Goal: Information Seeking & Learning: Learn about a topic

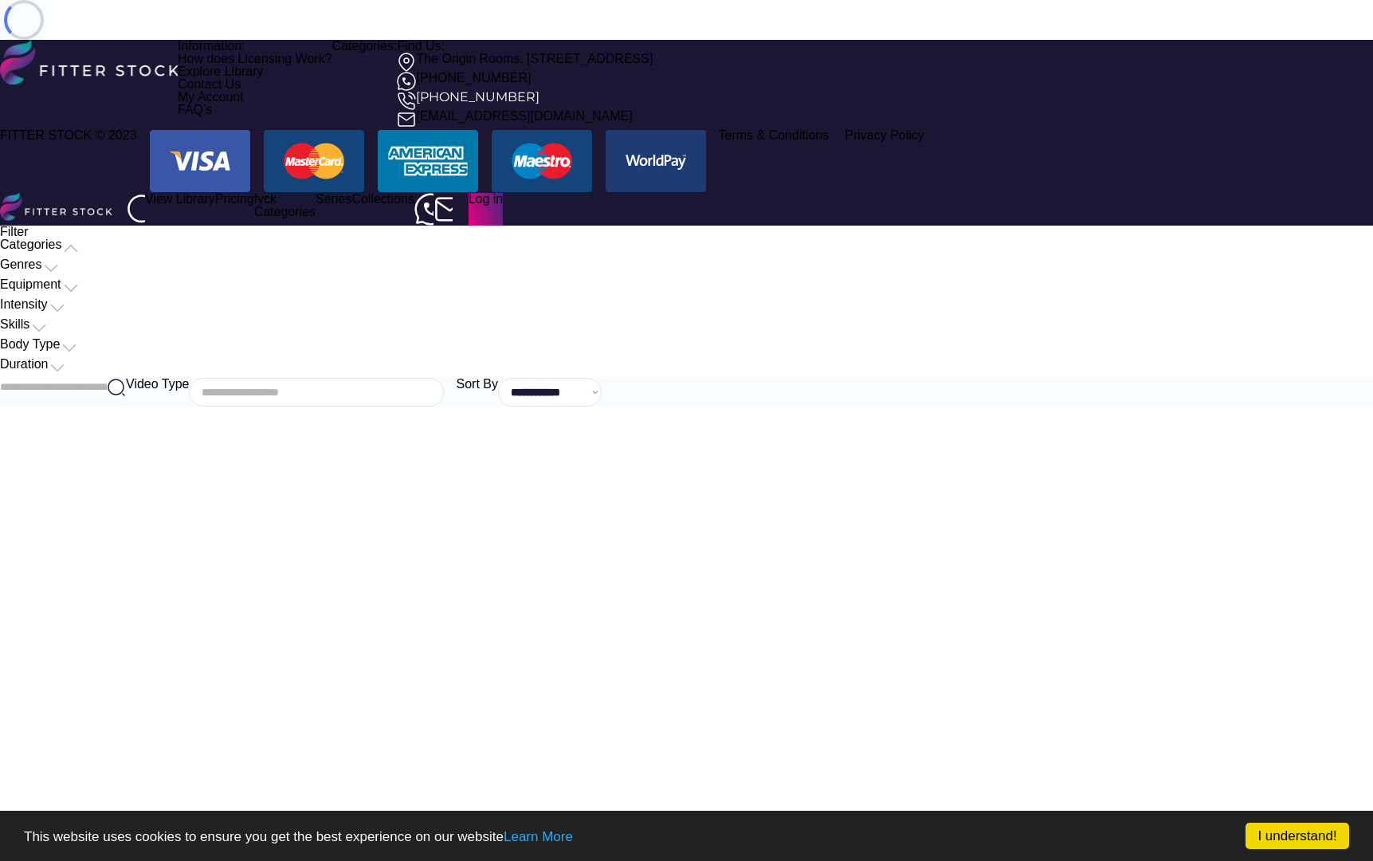
select select
select select "**********"
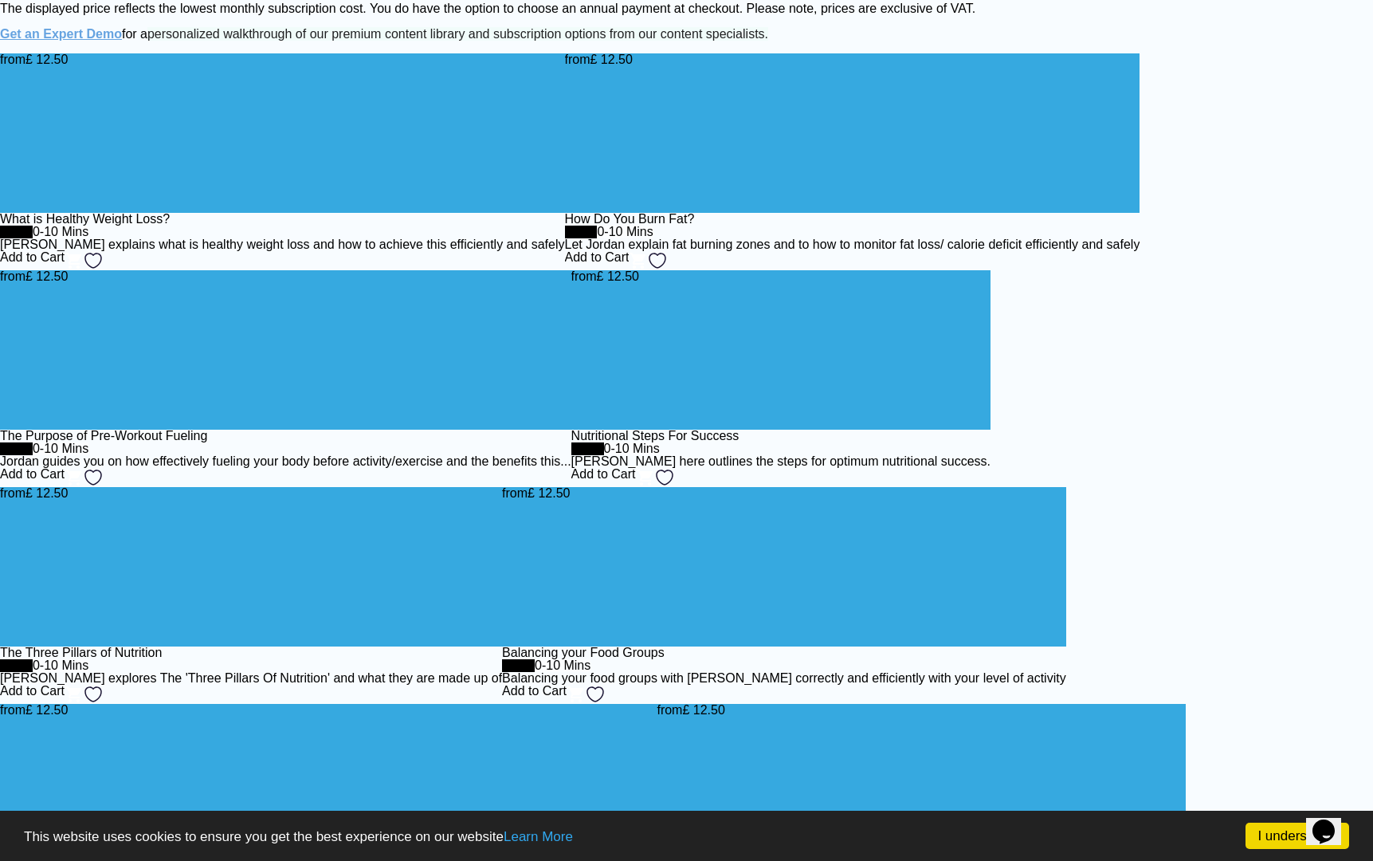
scroll to position [2814, 0]
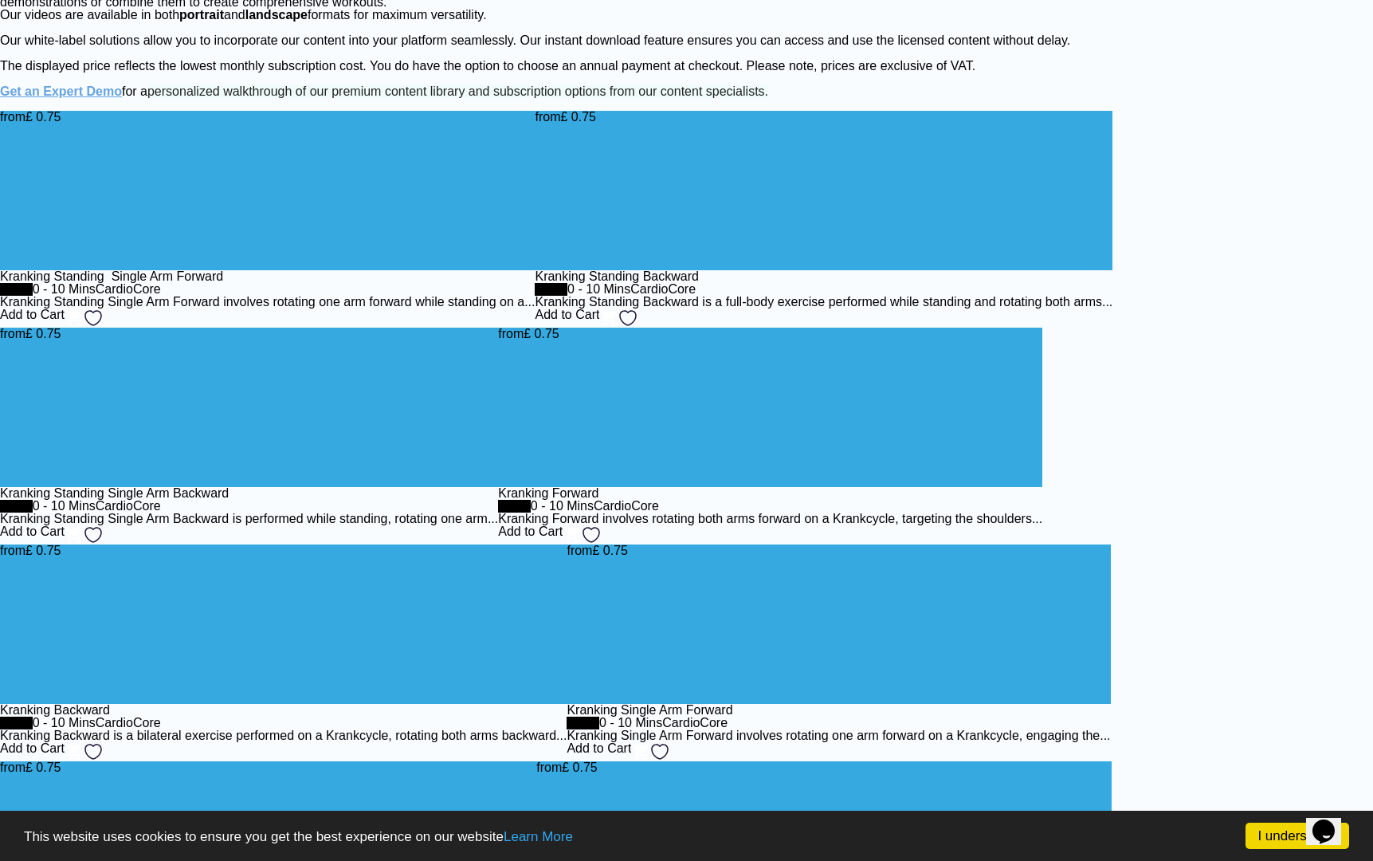
scroll to position [0, 0]
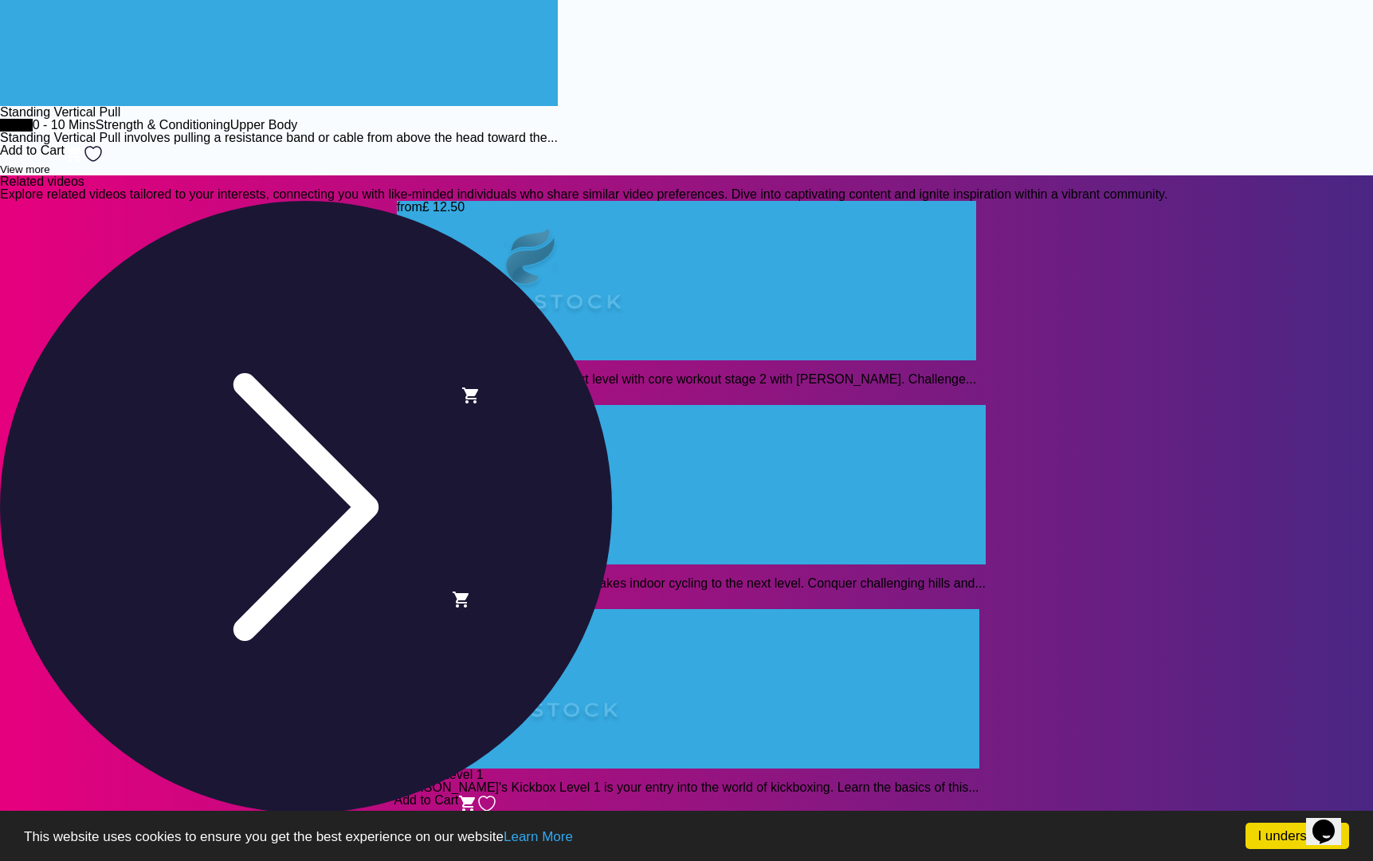
scroll to position [2647, 0]
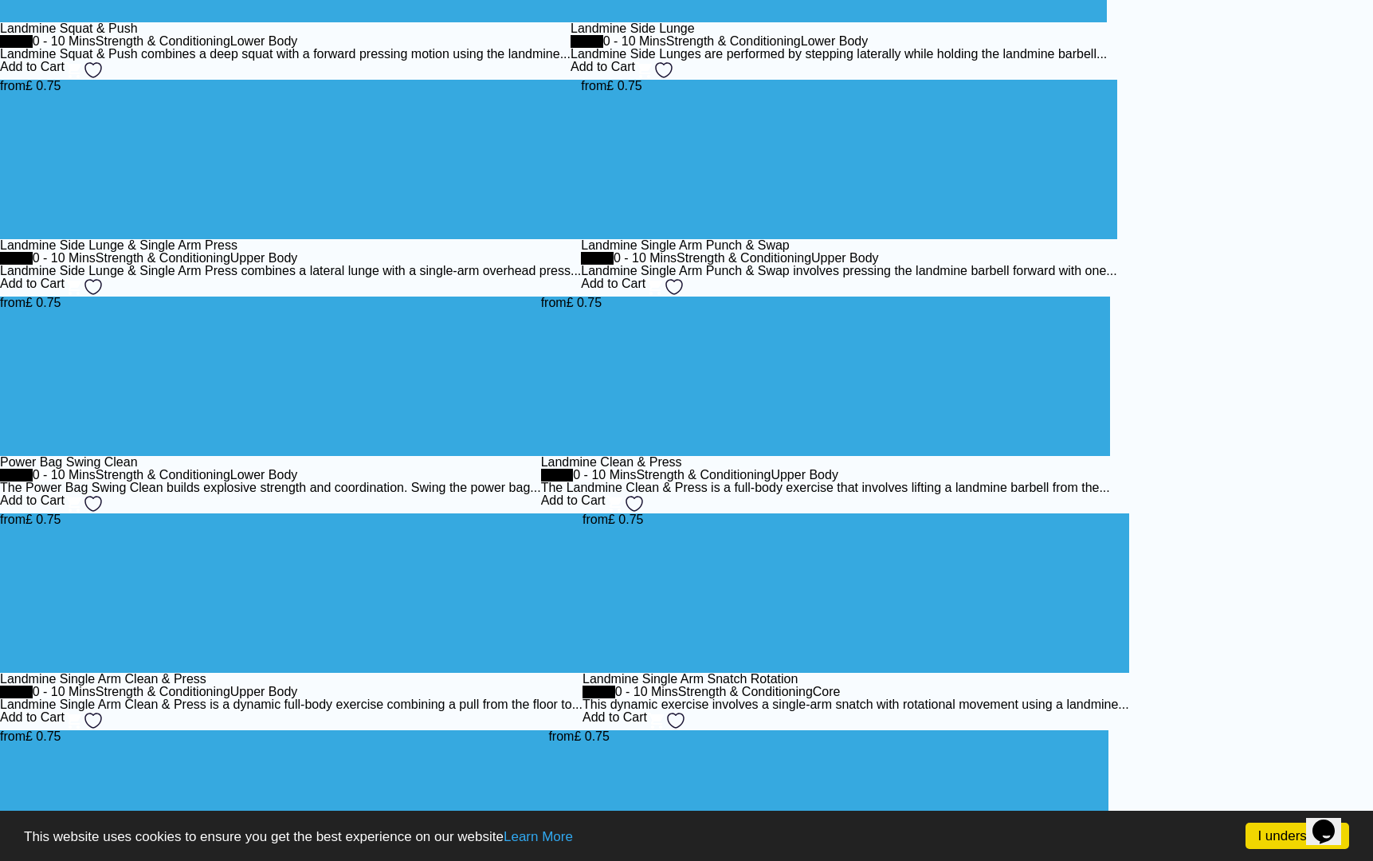
scroll to position [2689, 0]
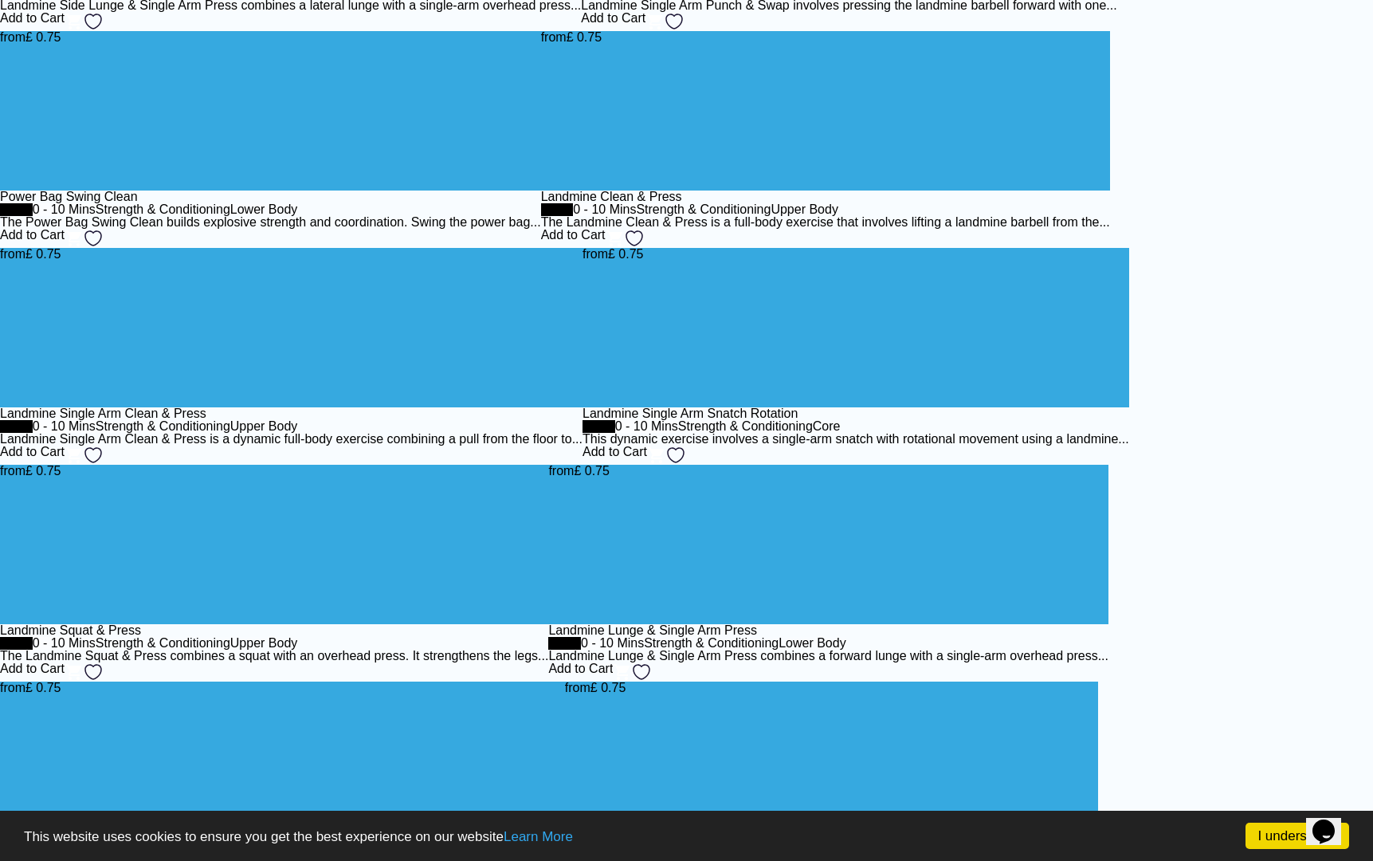
scroll to position [190, 0]
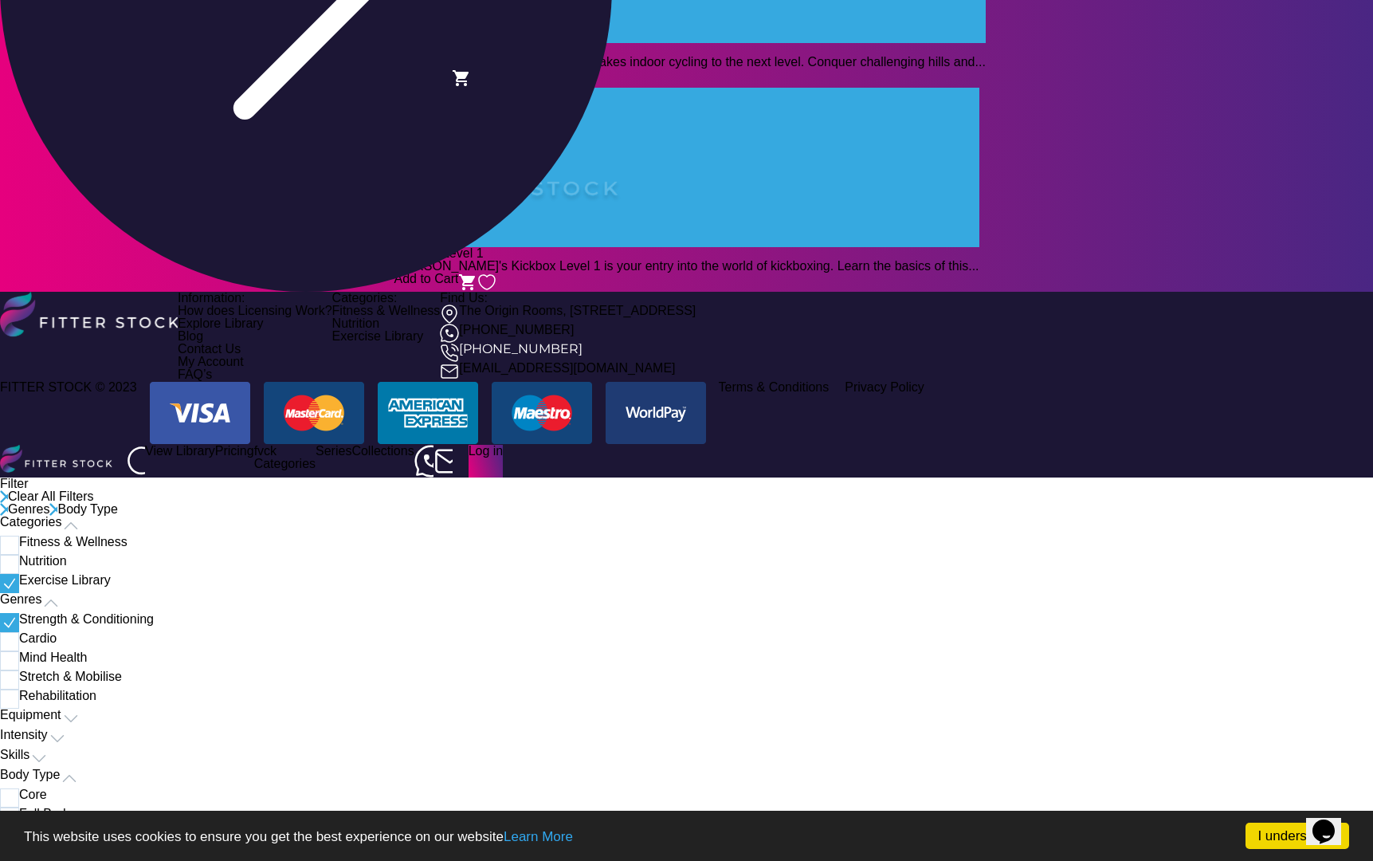
scroll to position [2993, 0]
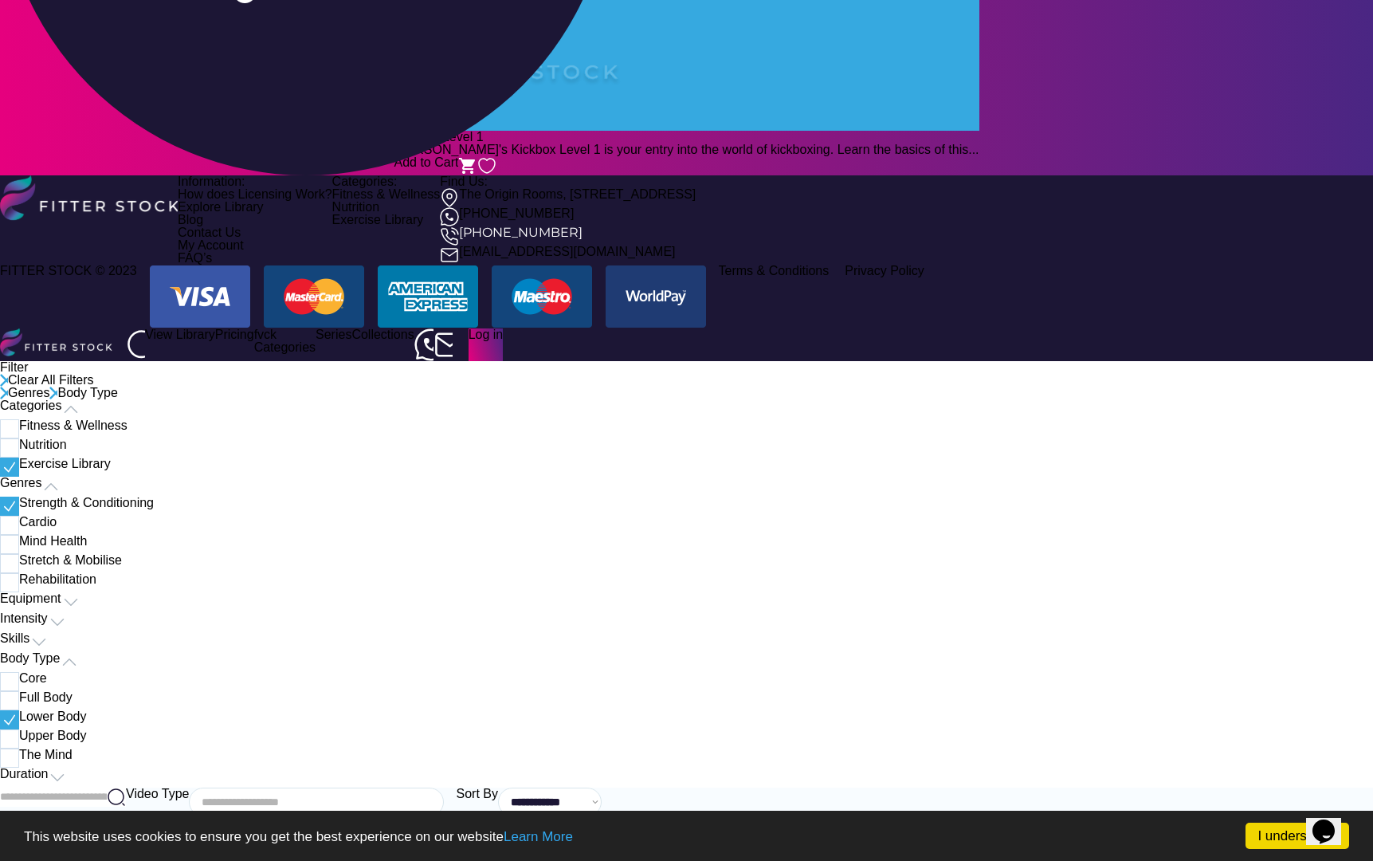
scroll to position [5762, 0]
click at [107, 787] on input "input" at bounding box center [53, 796] width 107 height 19
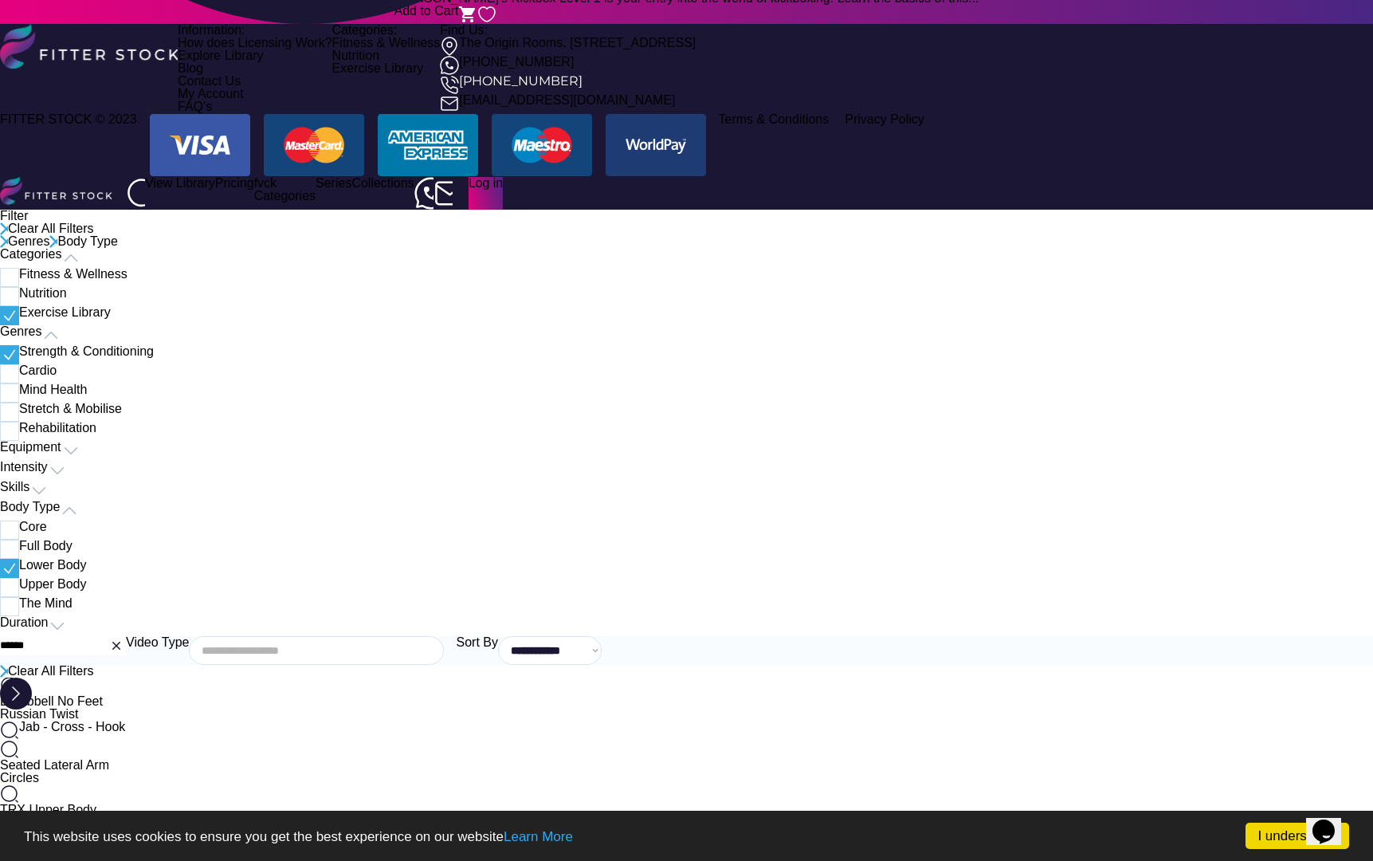
type input "******"
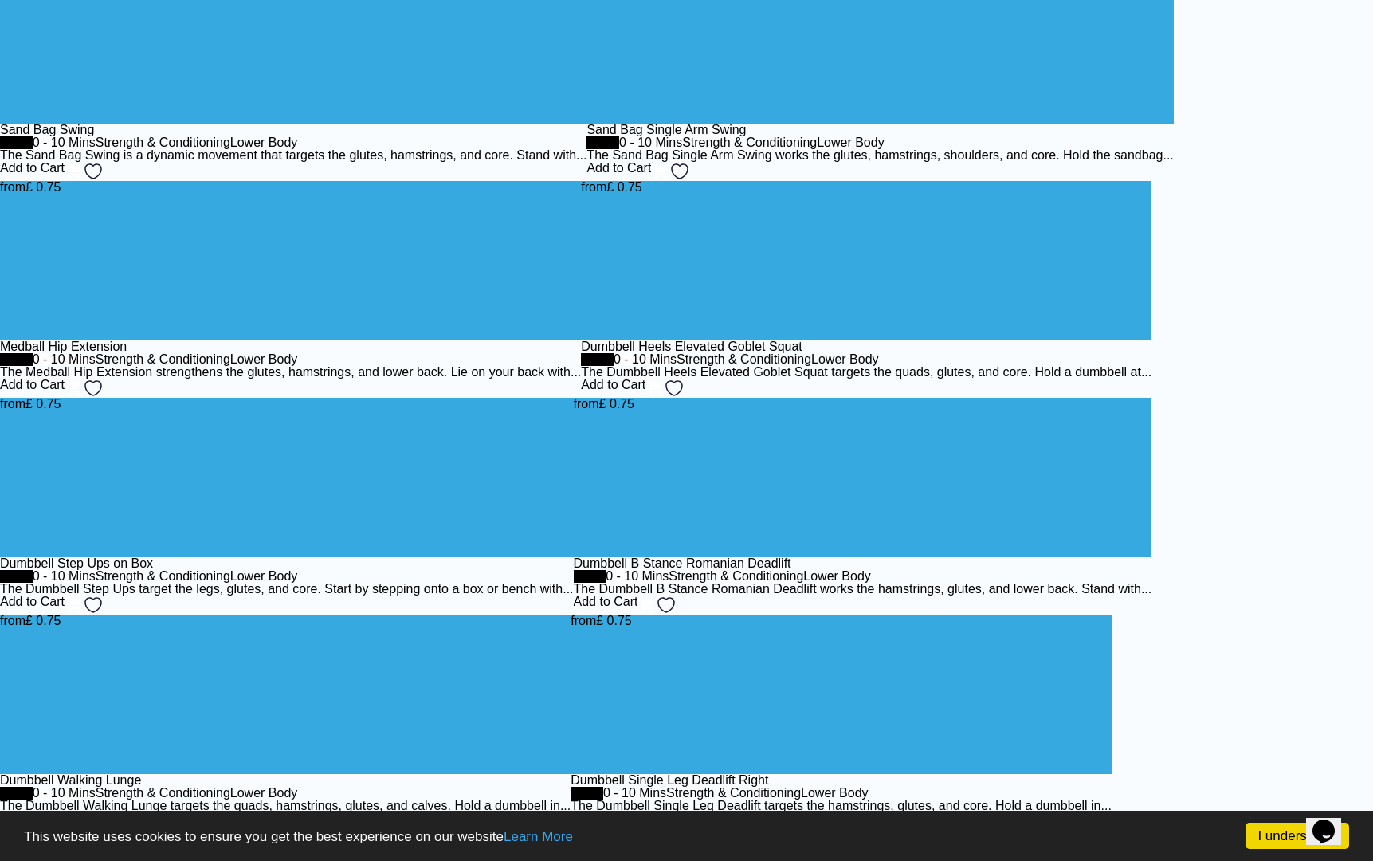
scroll to position [1022, 0]
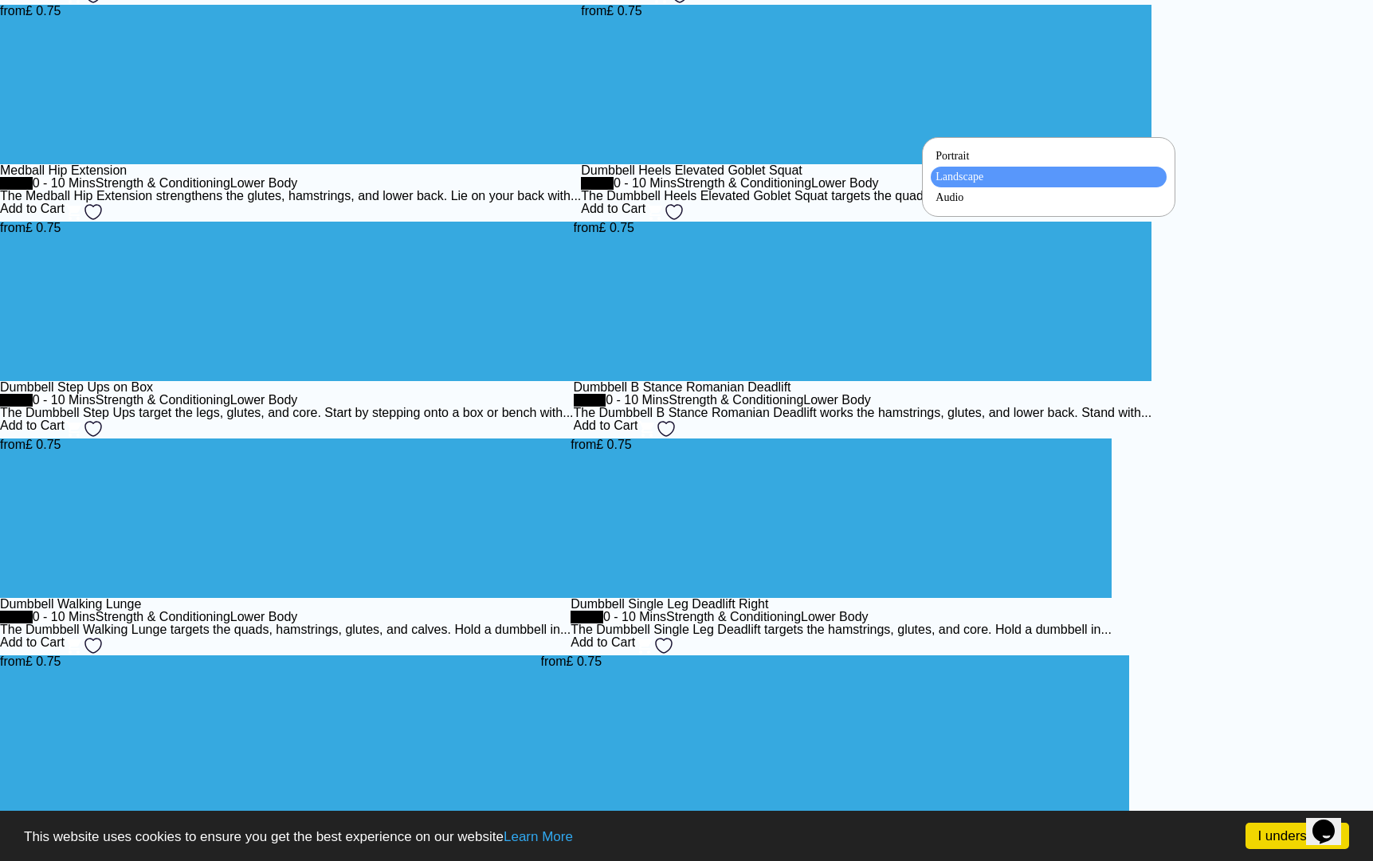
select select "*********"
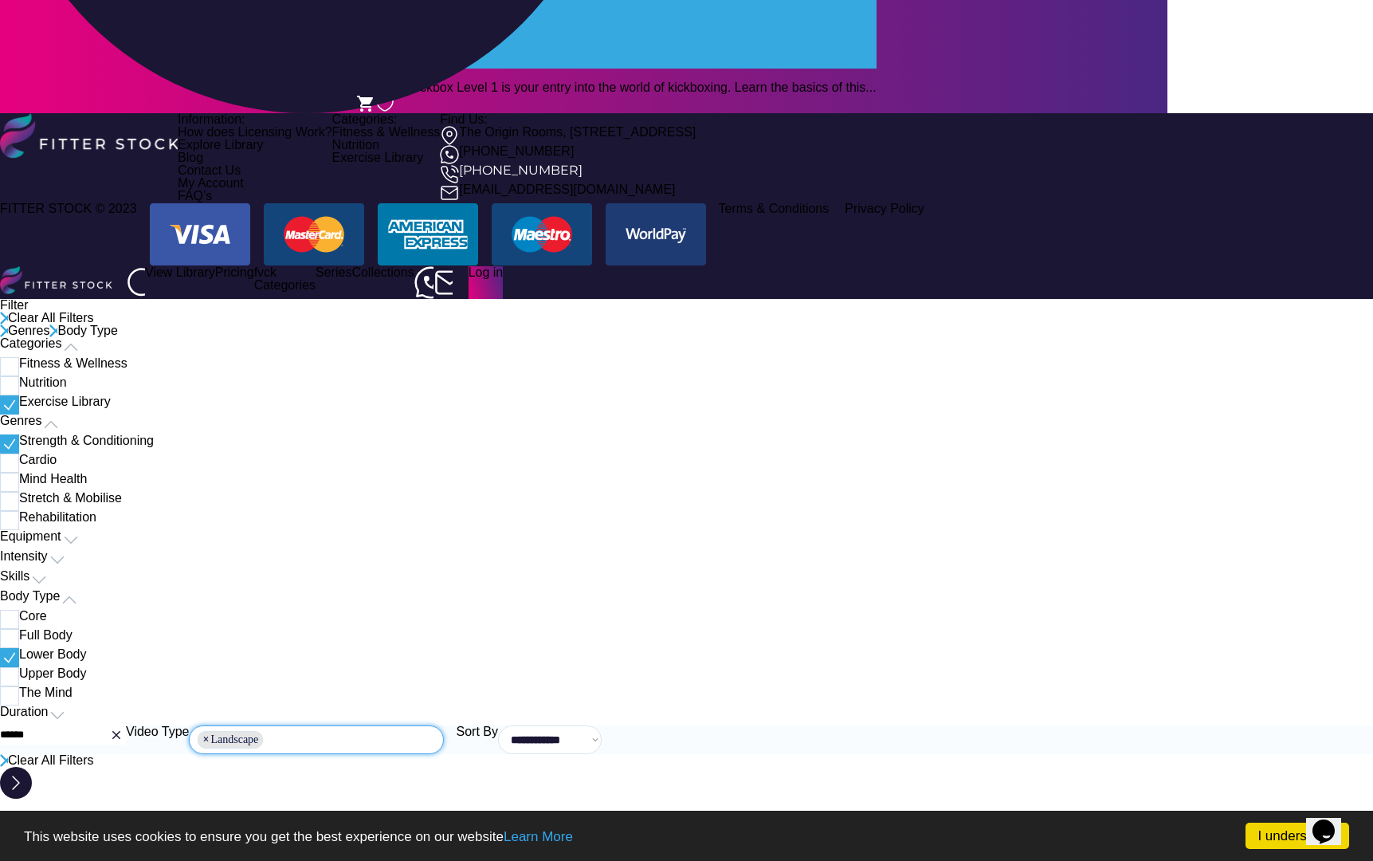
scroll to position [494, 0]
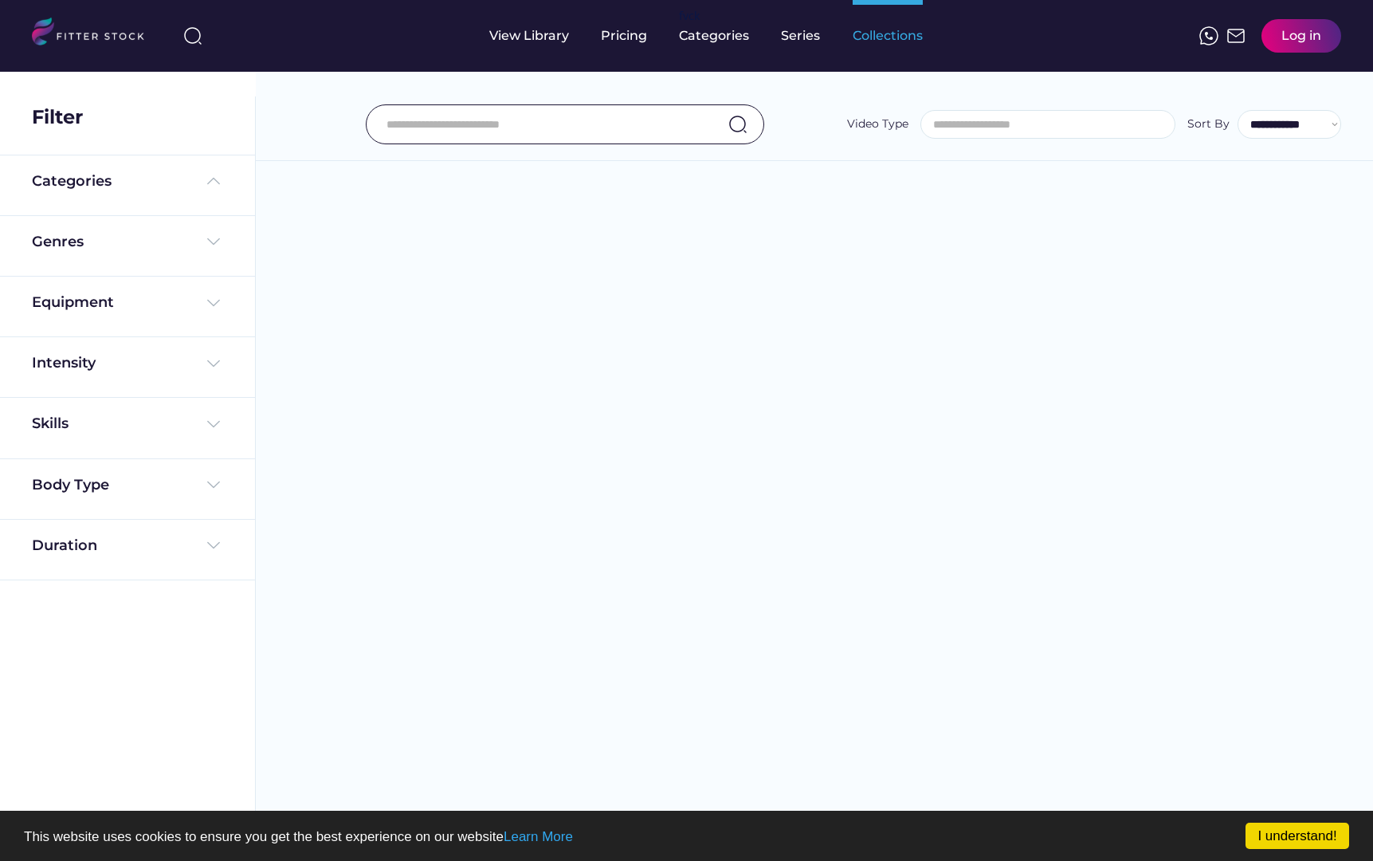
select select
select select "**********"
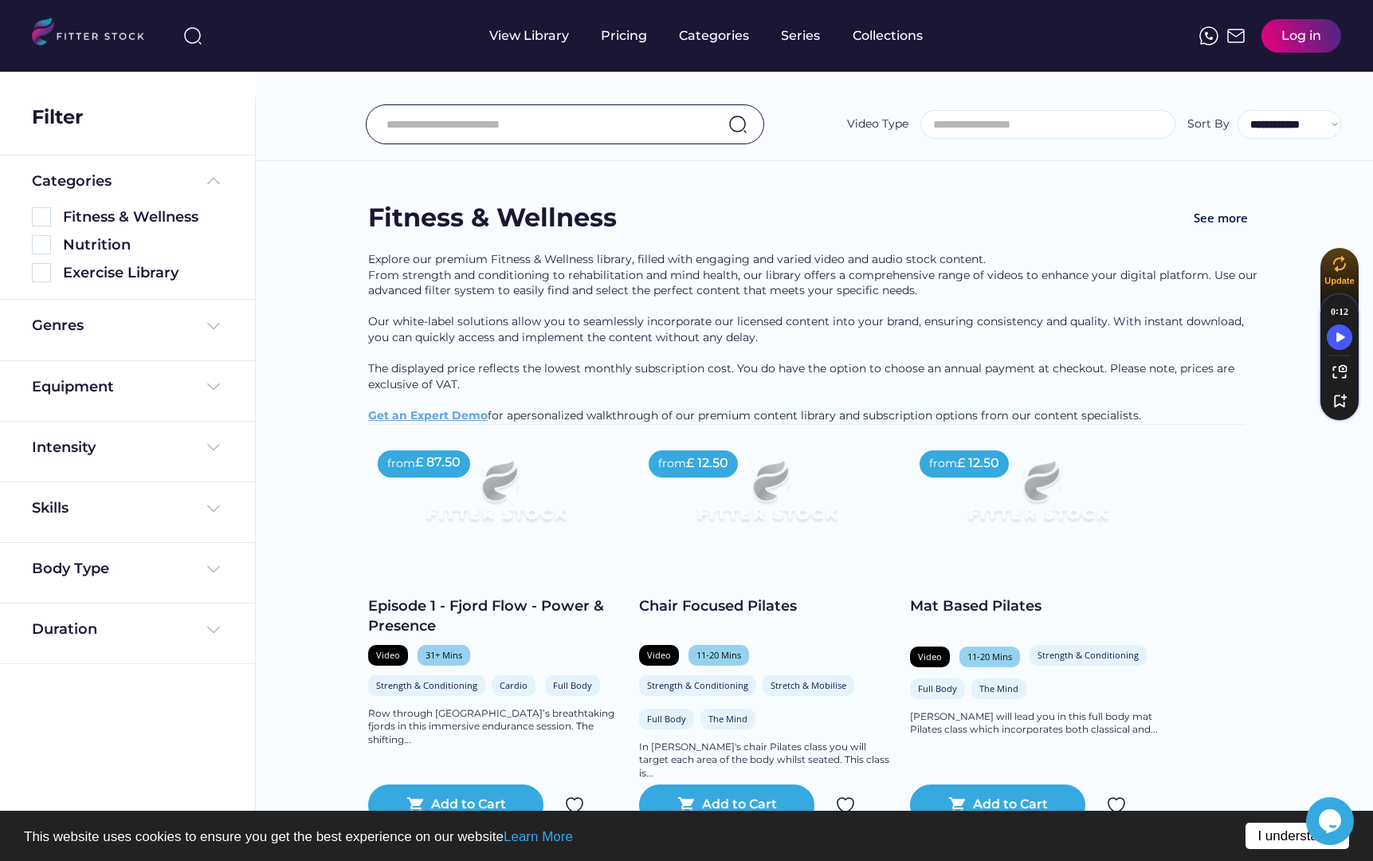
click at [1260, 829] on link "I understand!" at bounding box center [1297, 835] width 104 height 26
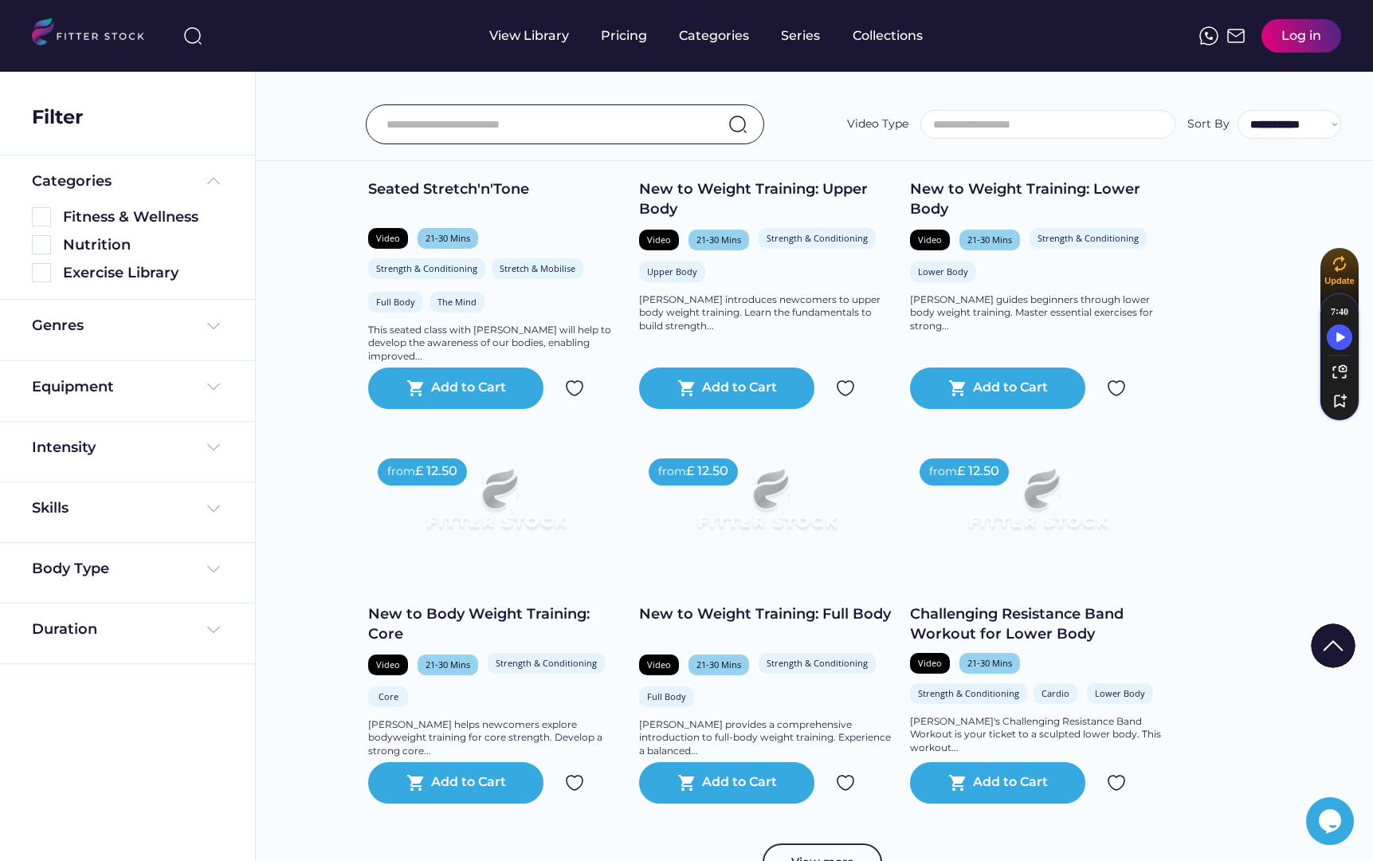
scroll to position [2754, 0]
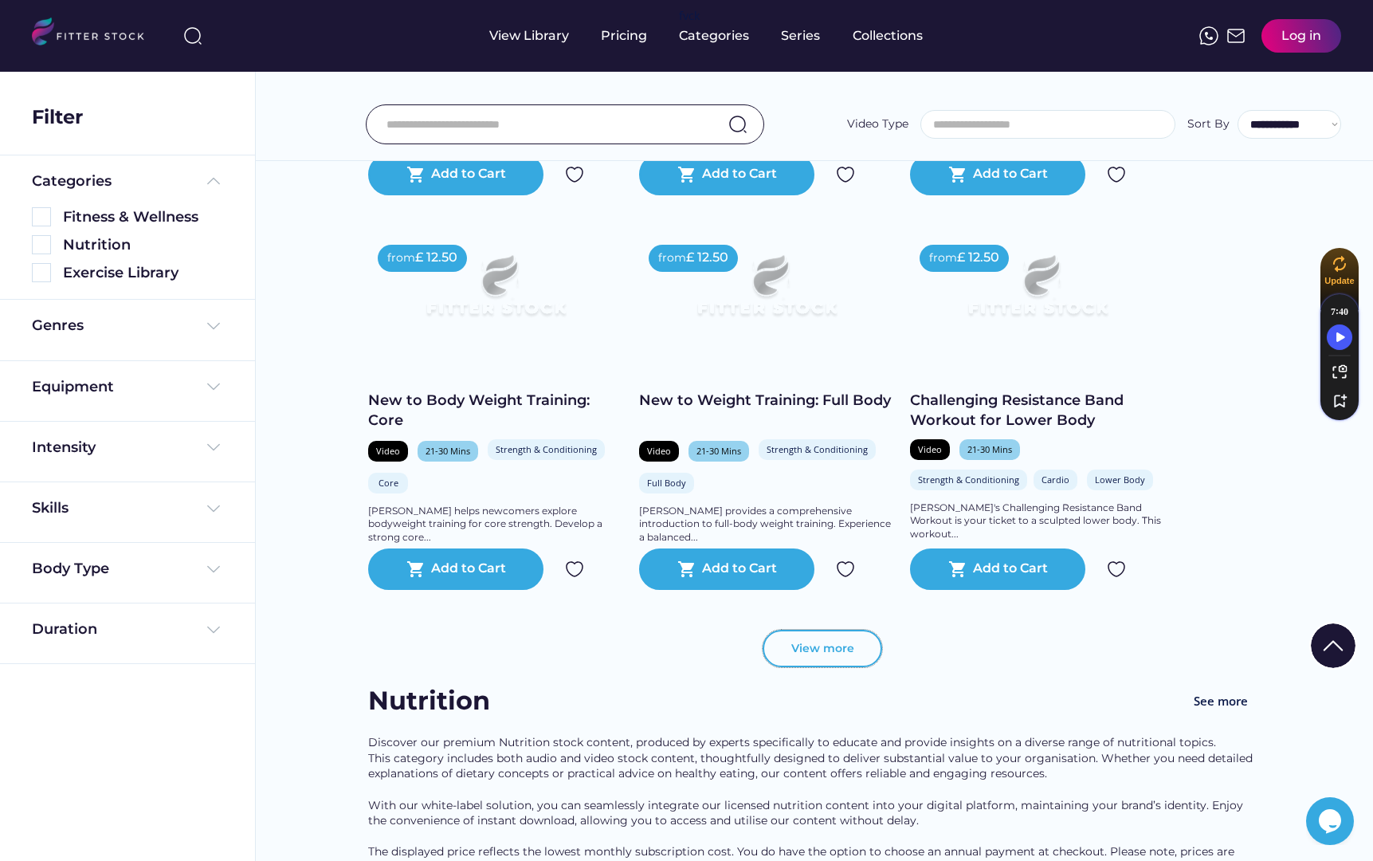
click at [821, 668] on button "View more" at bounding box center [823, 649] width 120 height 38
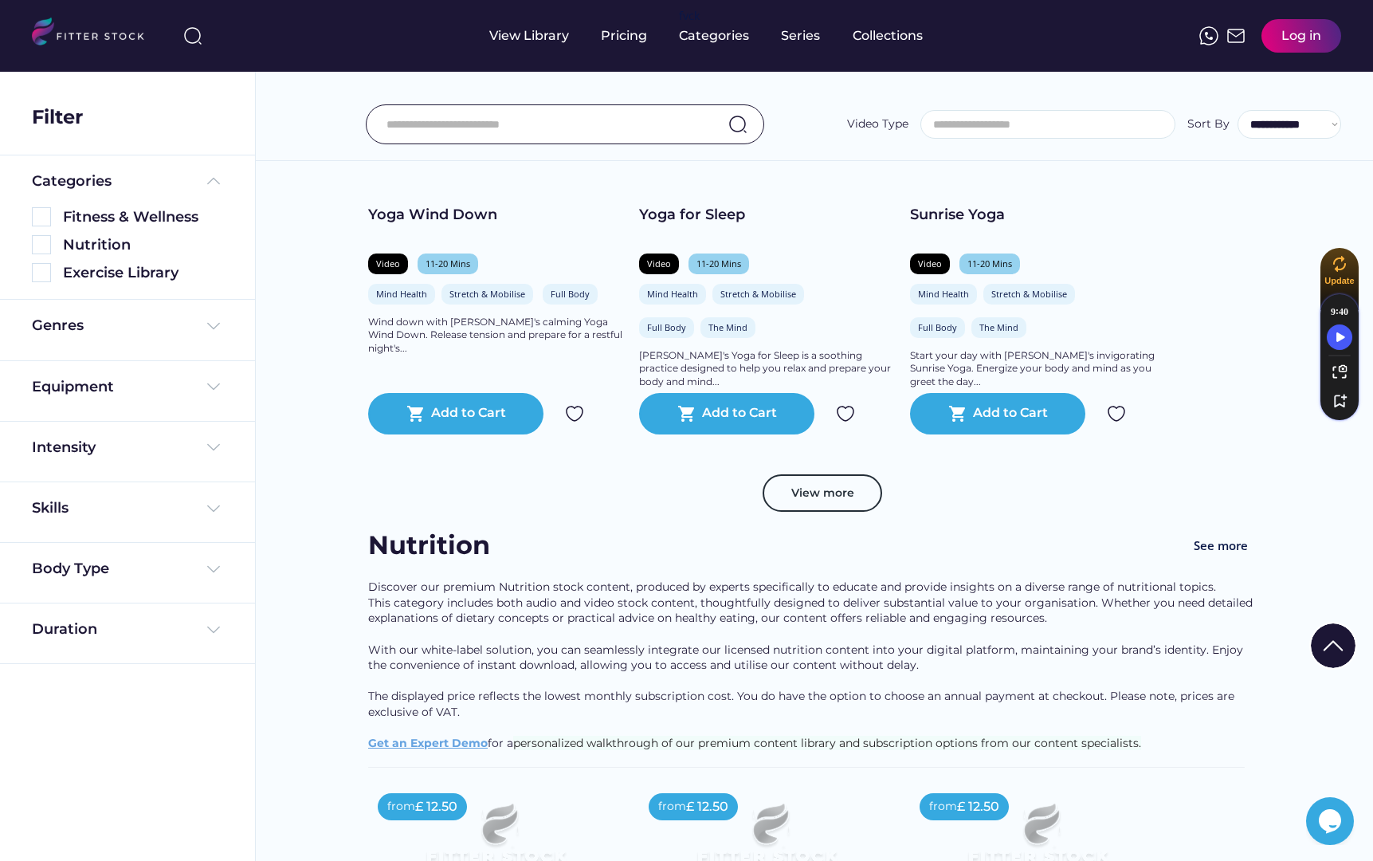
scroll to position [5946, 0]
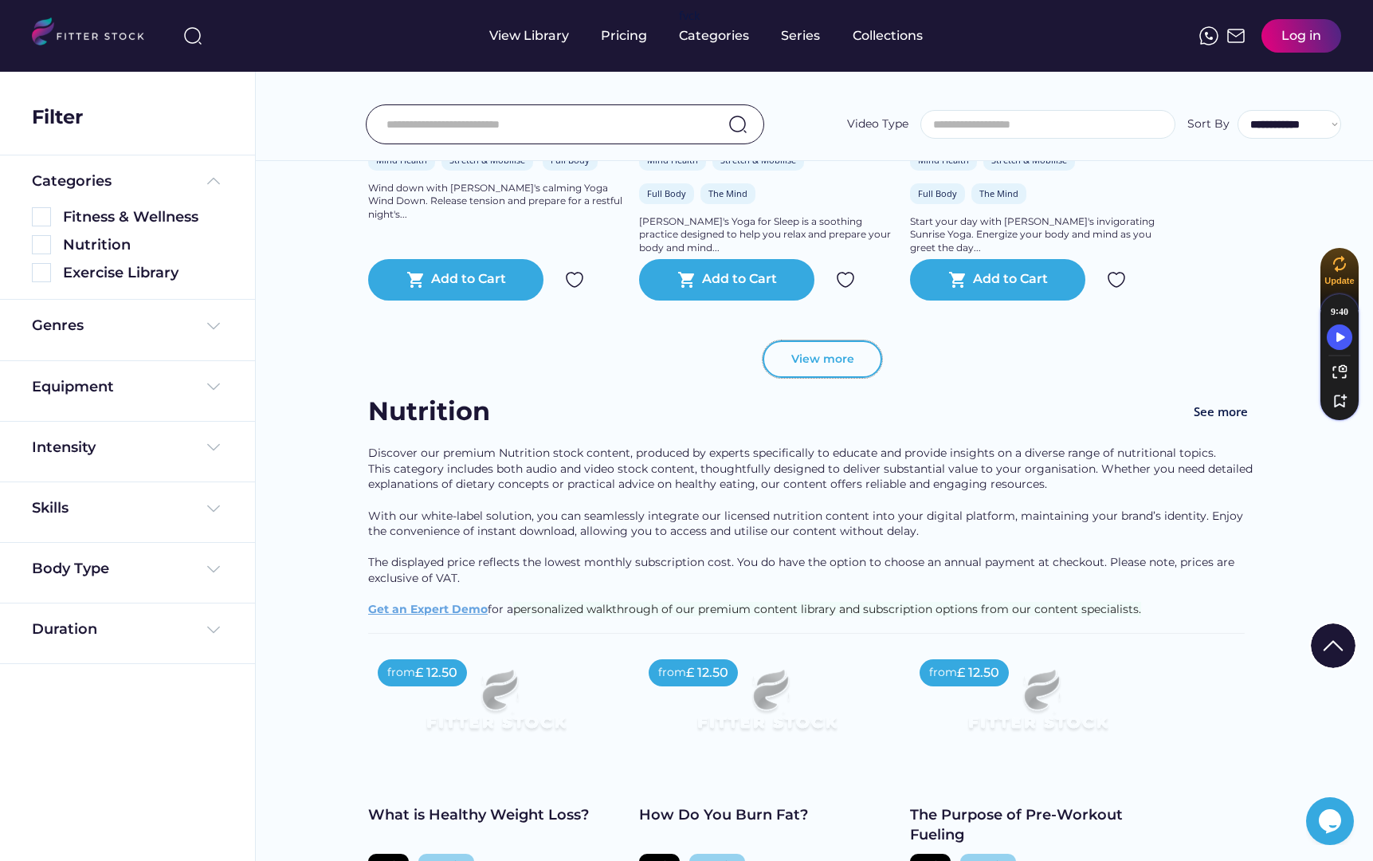
click at [825, 378] on button "View more" at bounding box center [823, 359] width 120 height 38
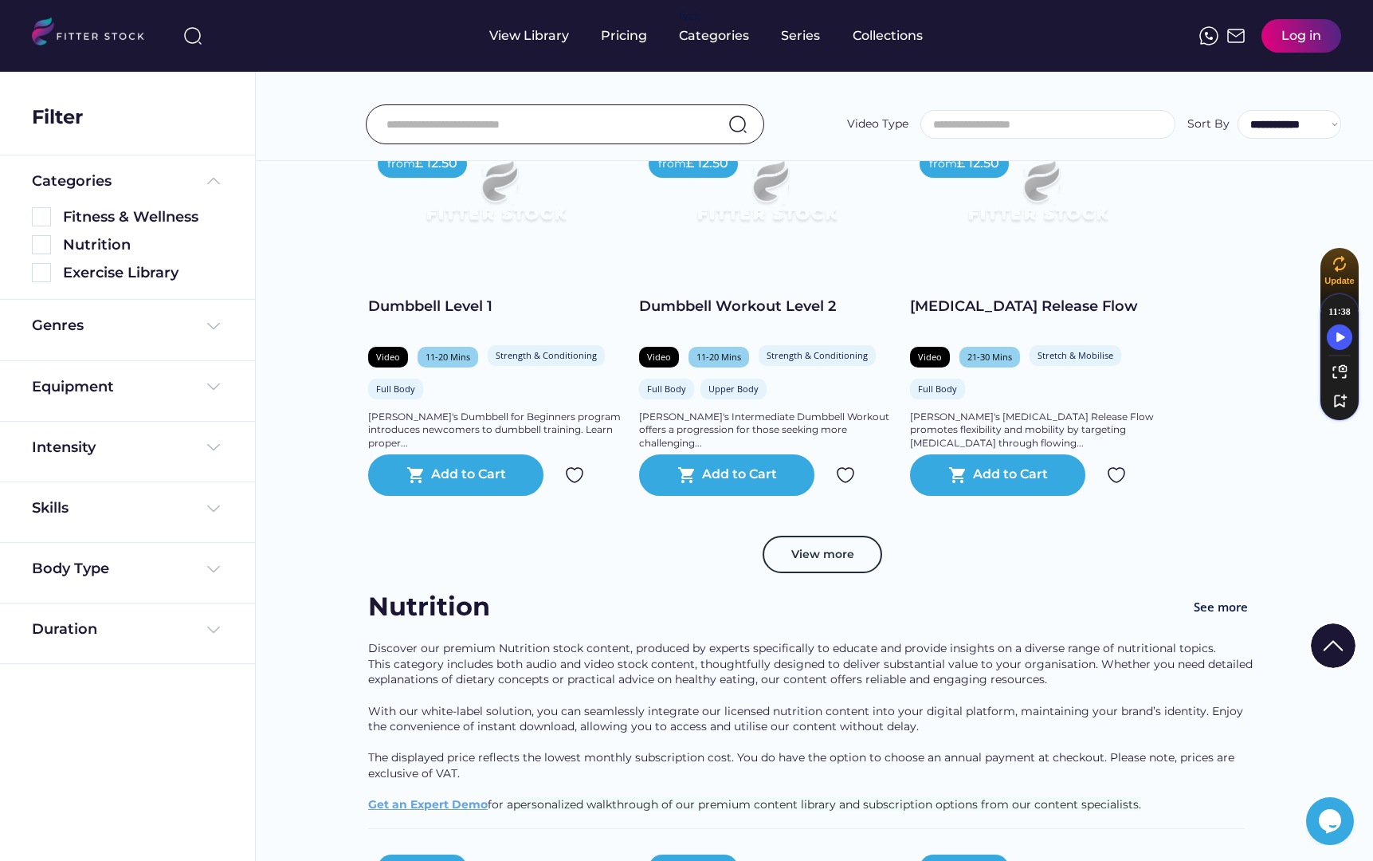
scroll to position [8602, 0]
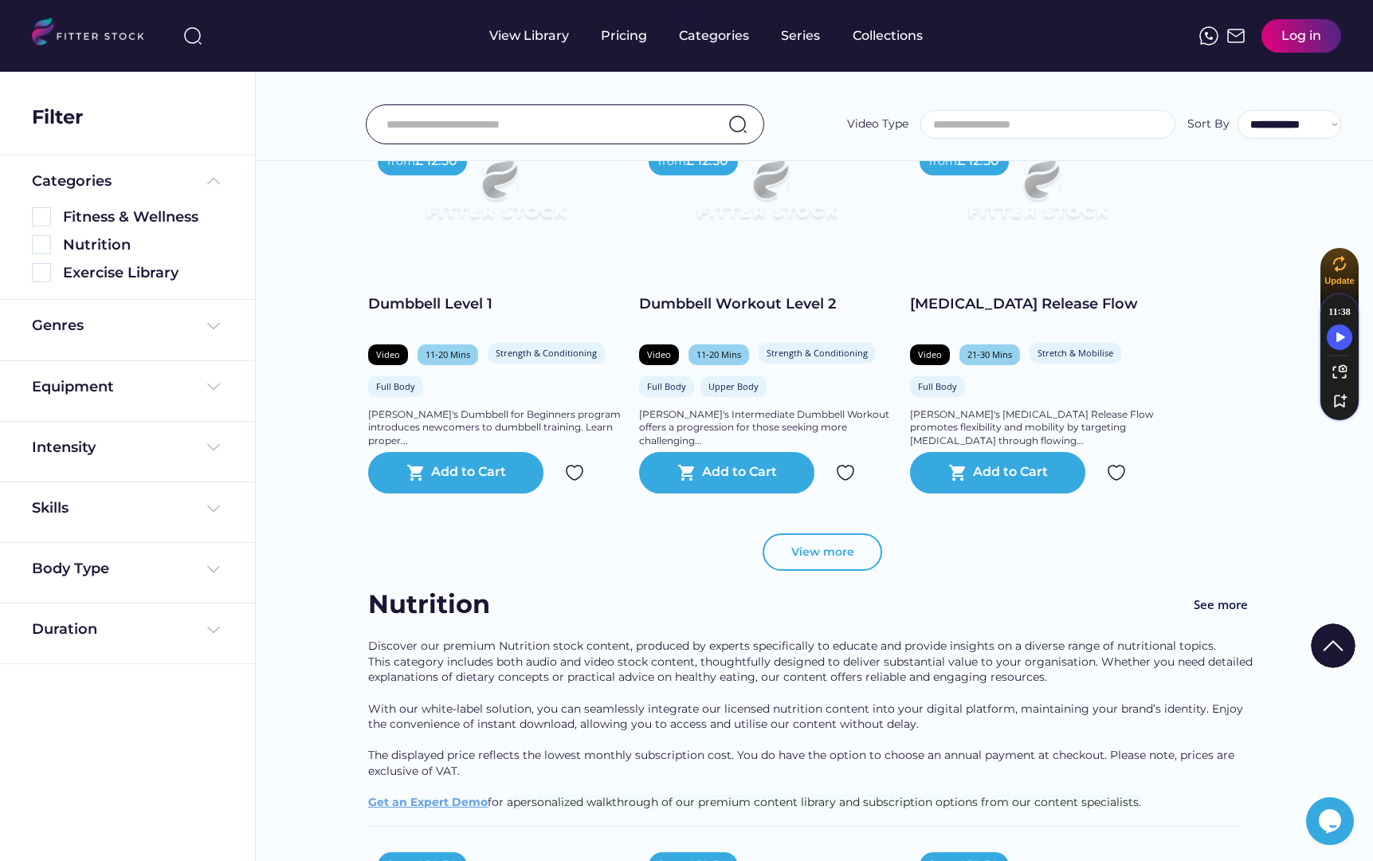
click at [818, 570] on button "View more" at bounding box center [823, 552] width 120 height 38
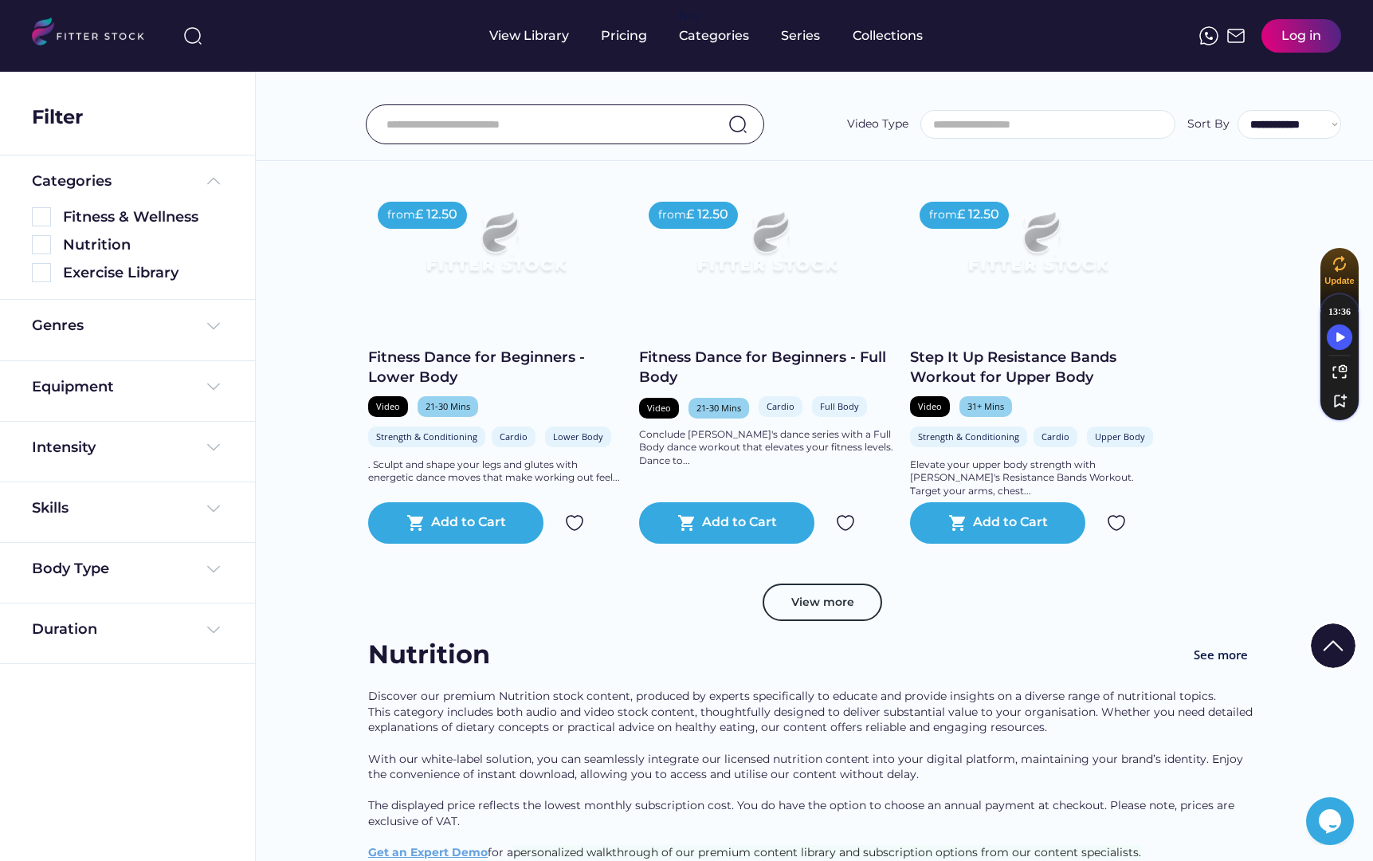
scroll to position [11395, 0]
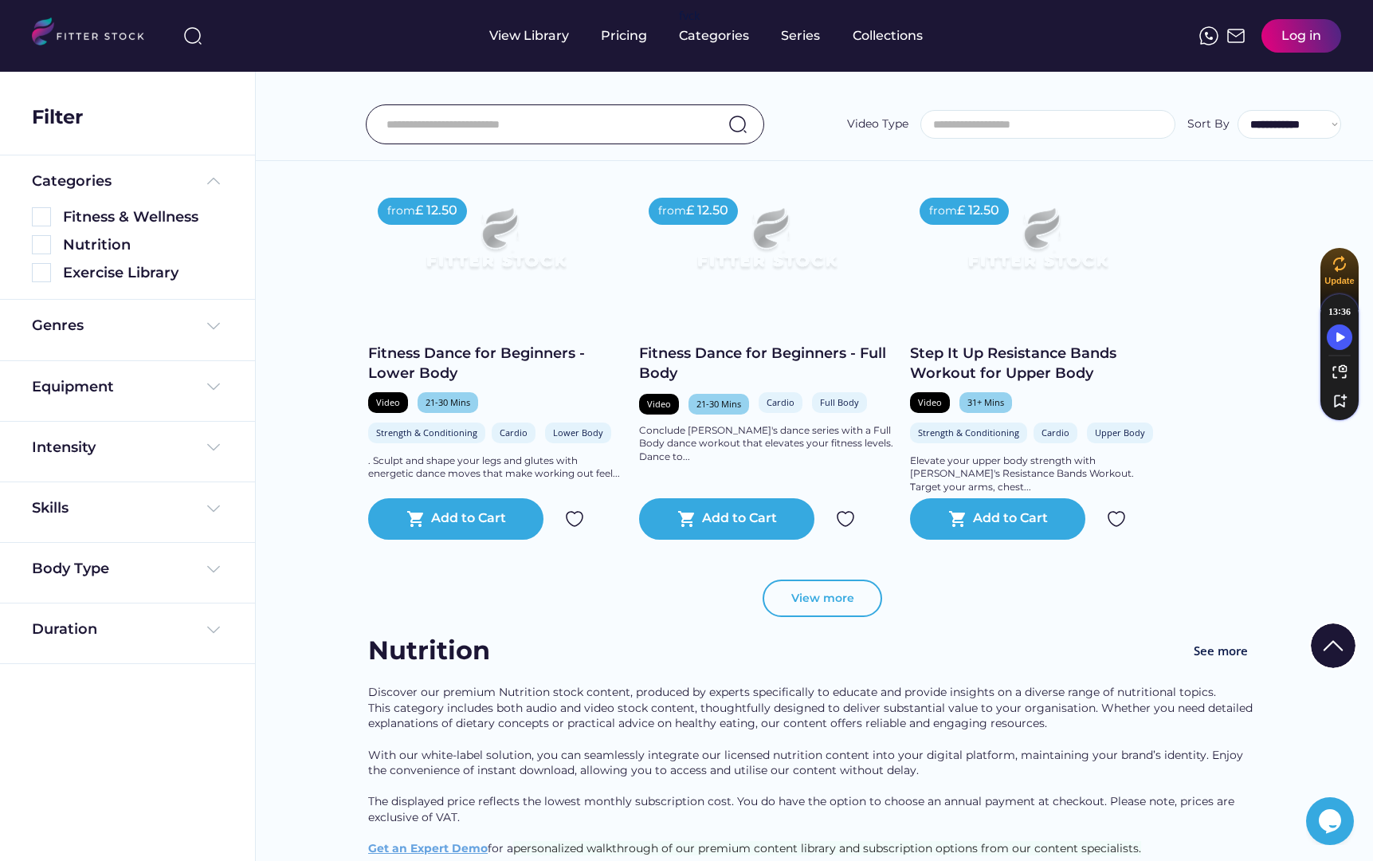
click at [810, 618] on button "View more" at bounding box center [823, 598] width 120 height 38
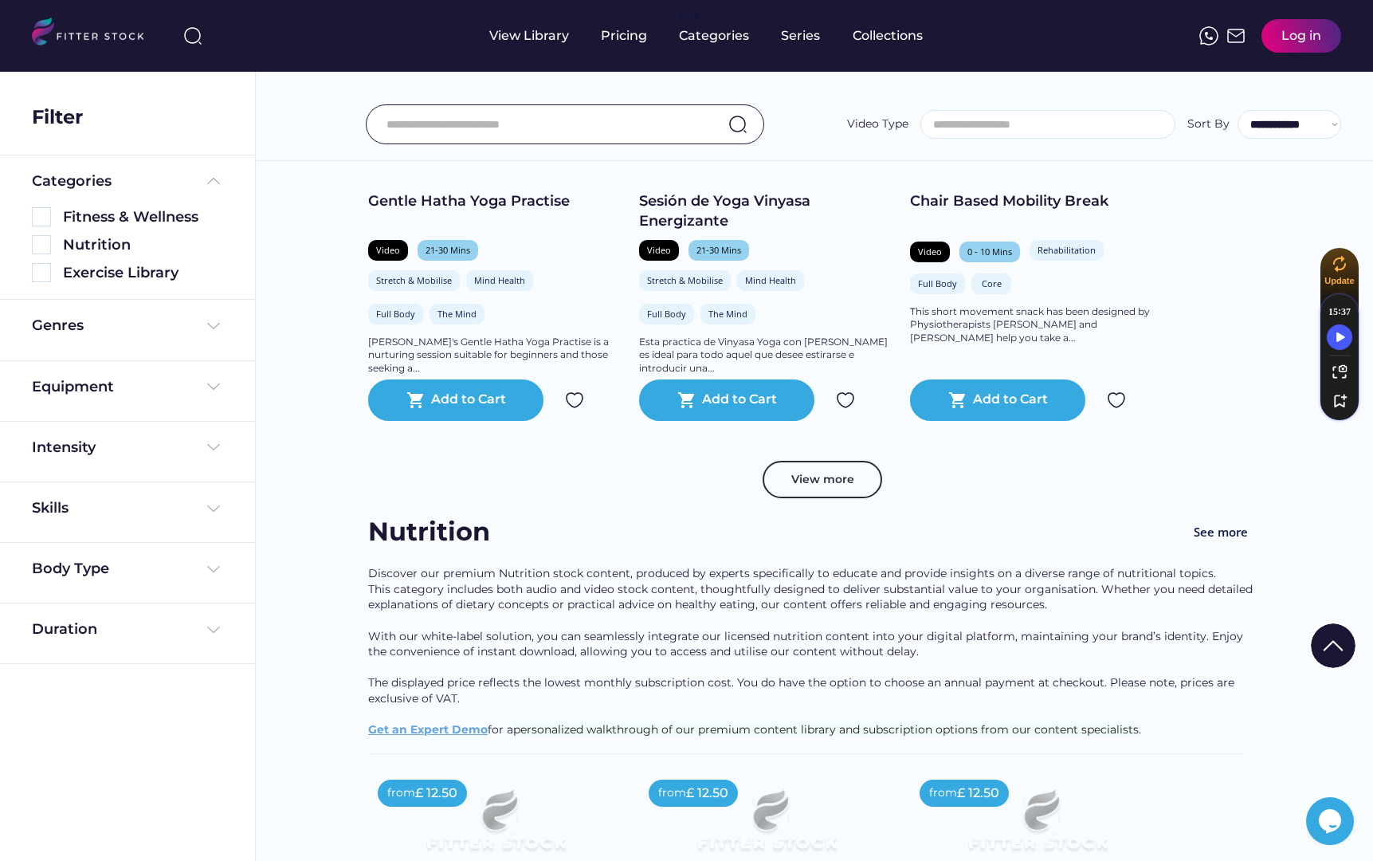
scroll to position [14548, 0]
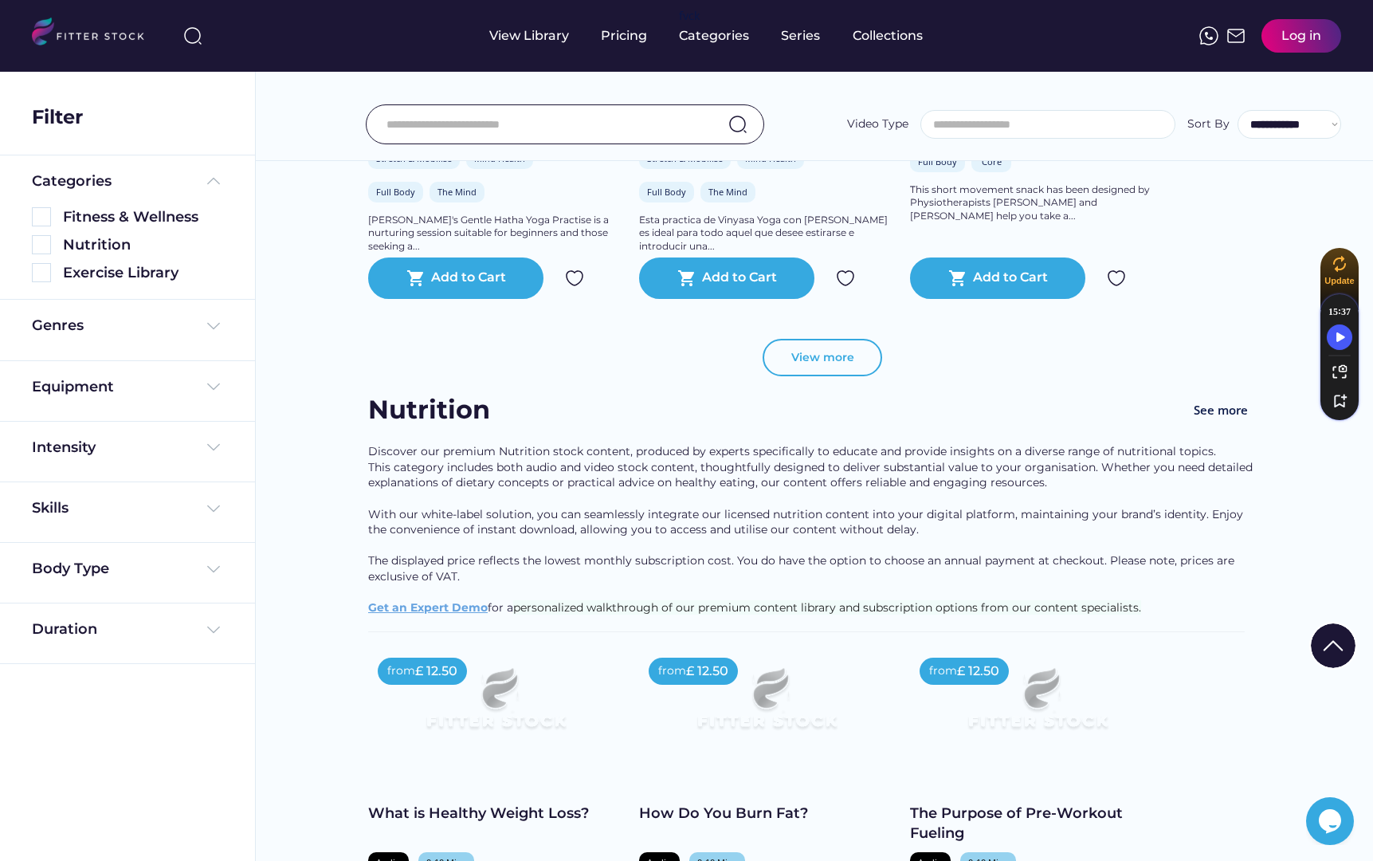
click at [823, 377] on button "View more" at bounding box center [823, 358] width 120 height 38
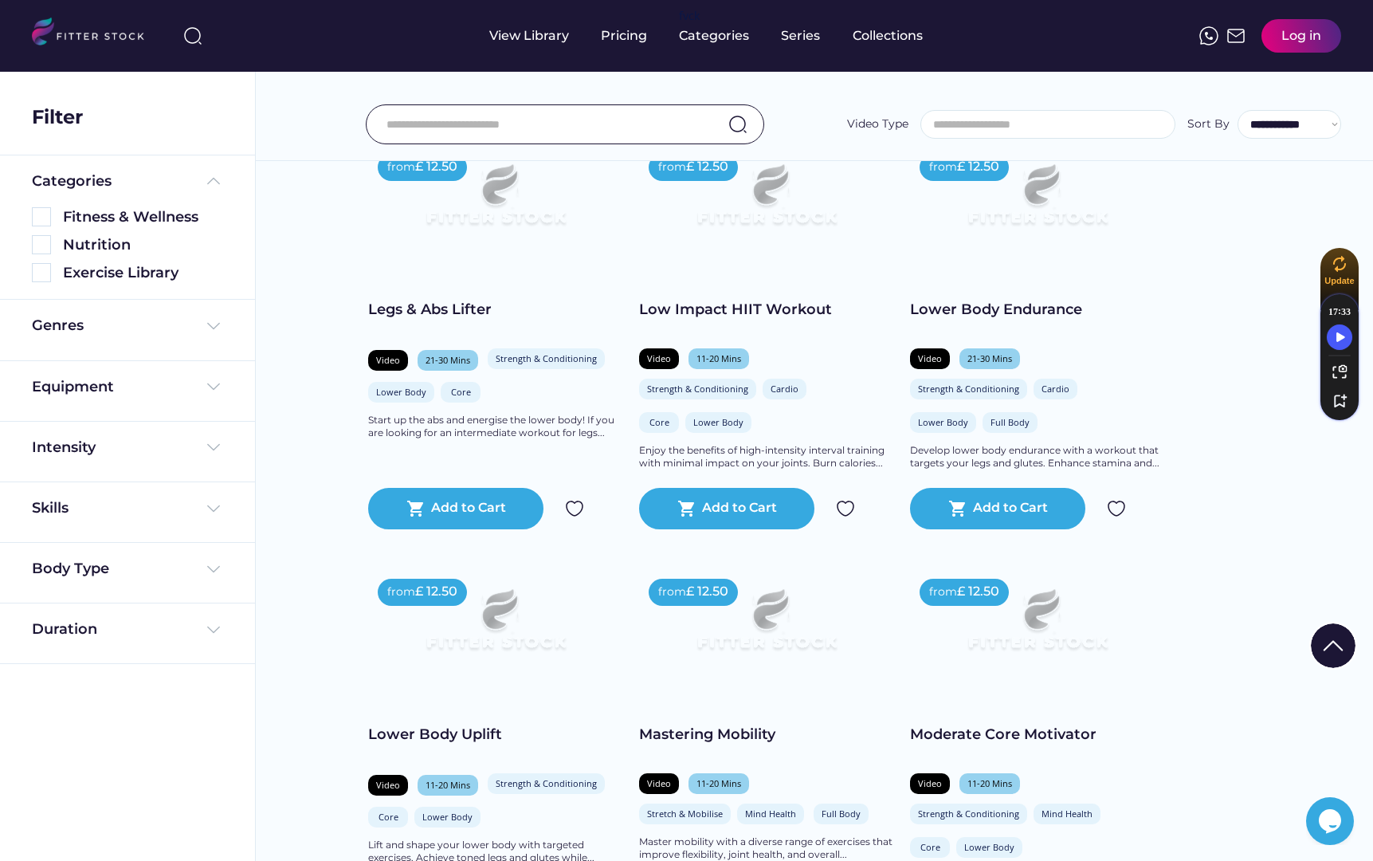
scroll to position [17182, 0]
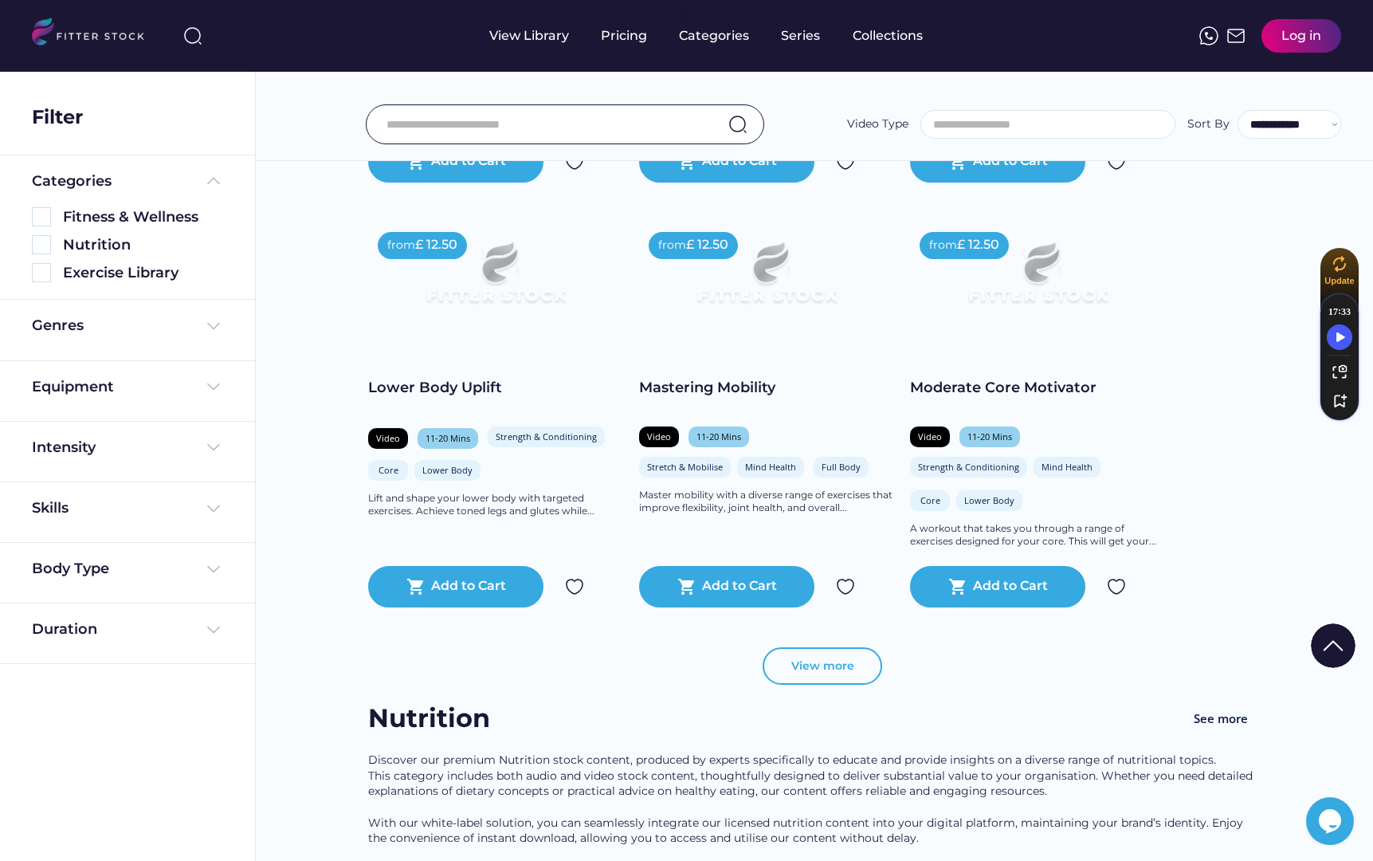
click at [806, 672] on button "View more" at bounding box center [823, 666] width 120 height 38
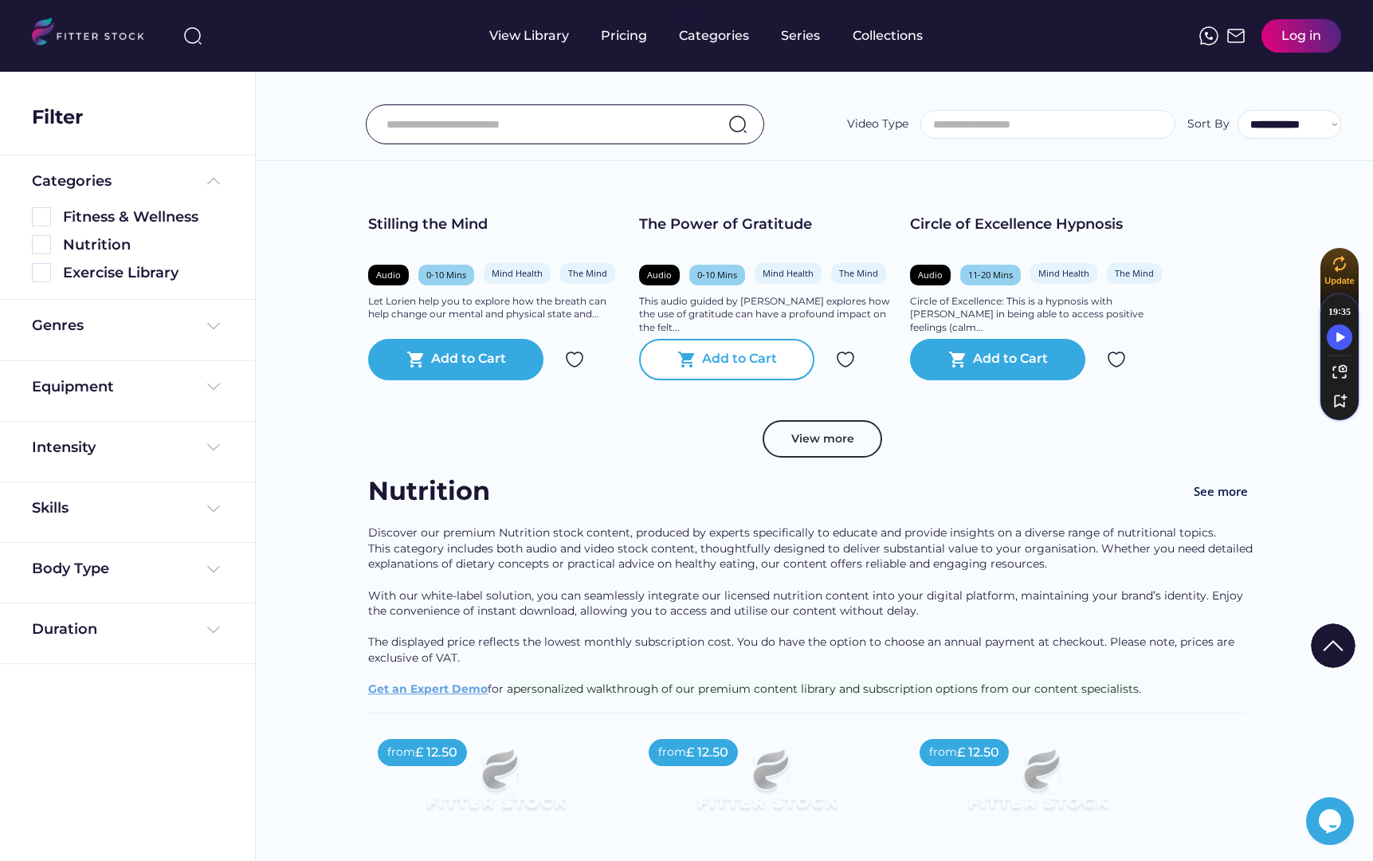
scroll to position [20133, 0]
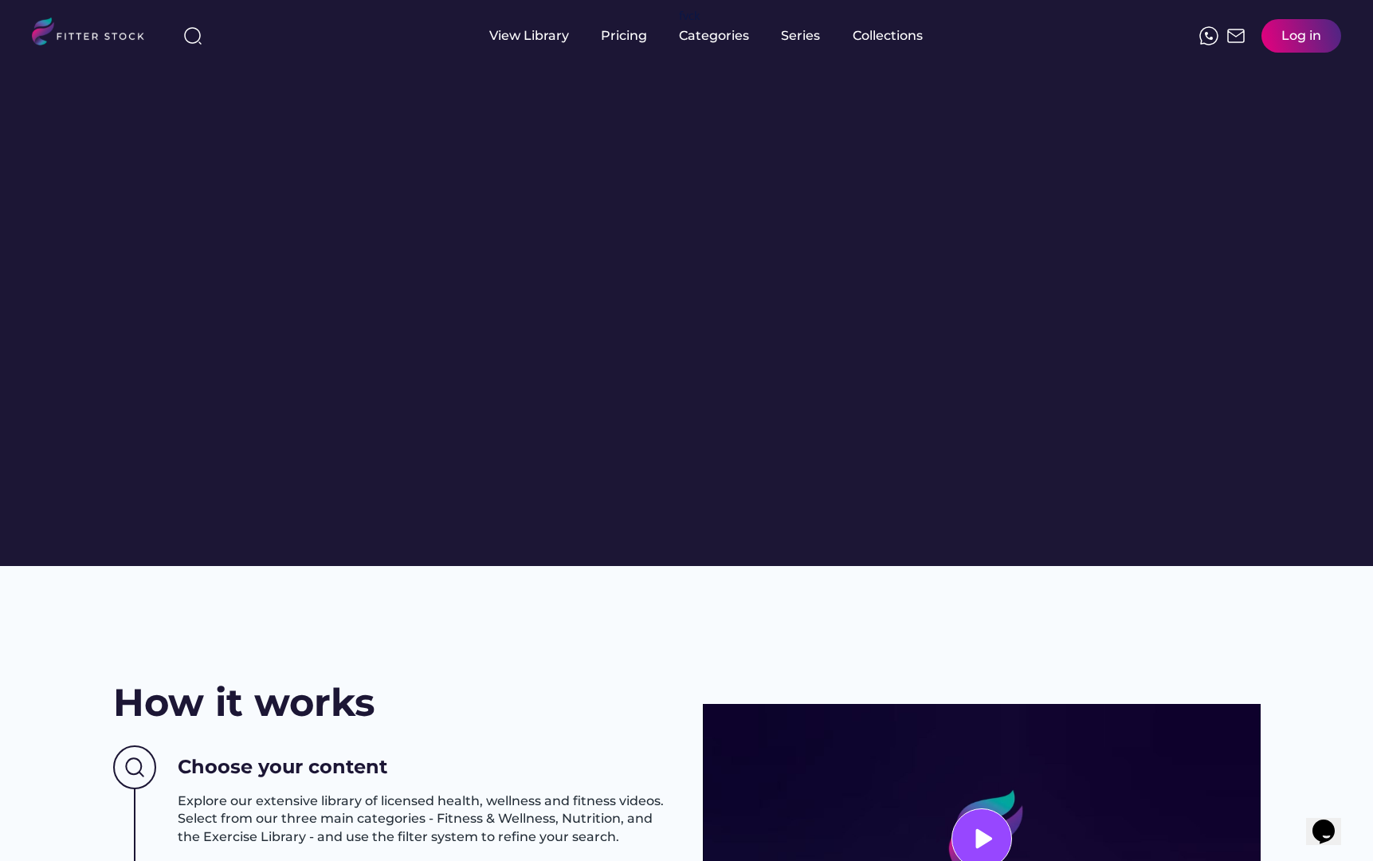
scroll to position [41, 0]
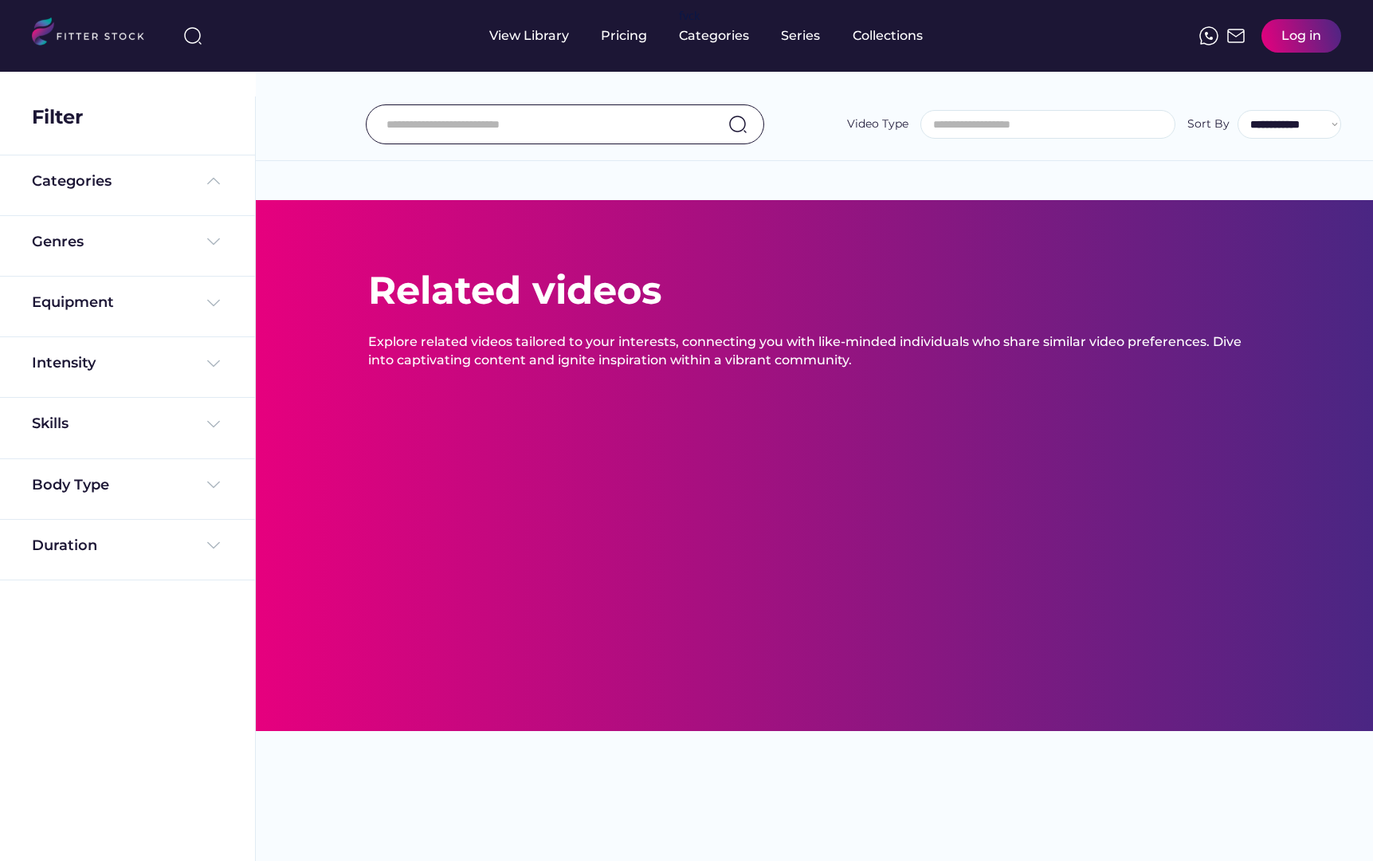
select select
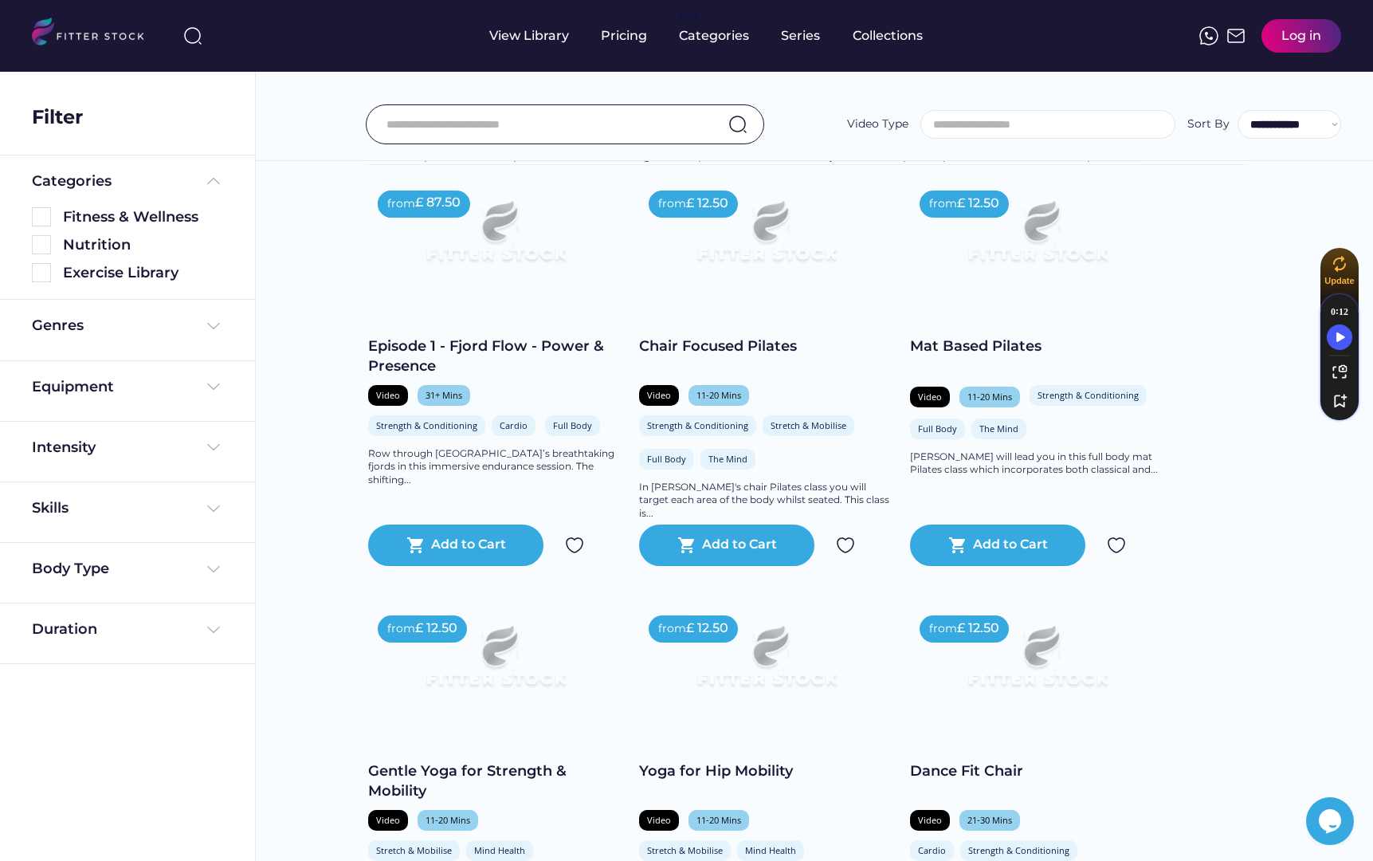
scroll to position [331, 0]
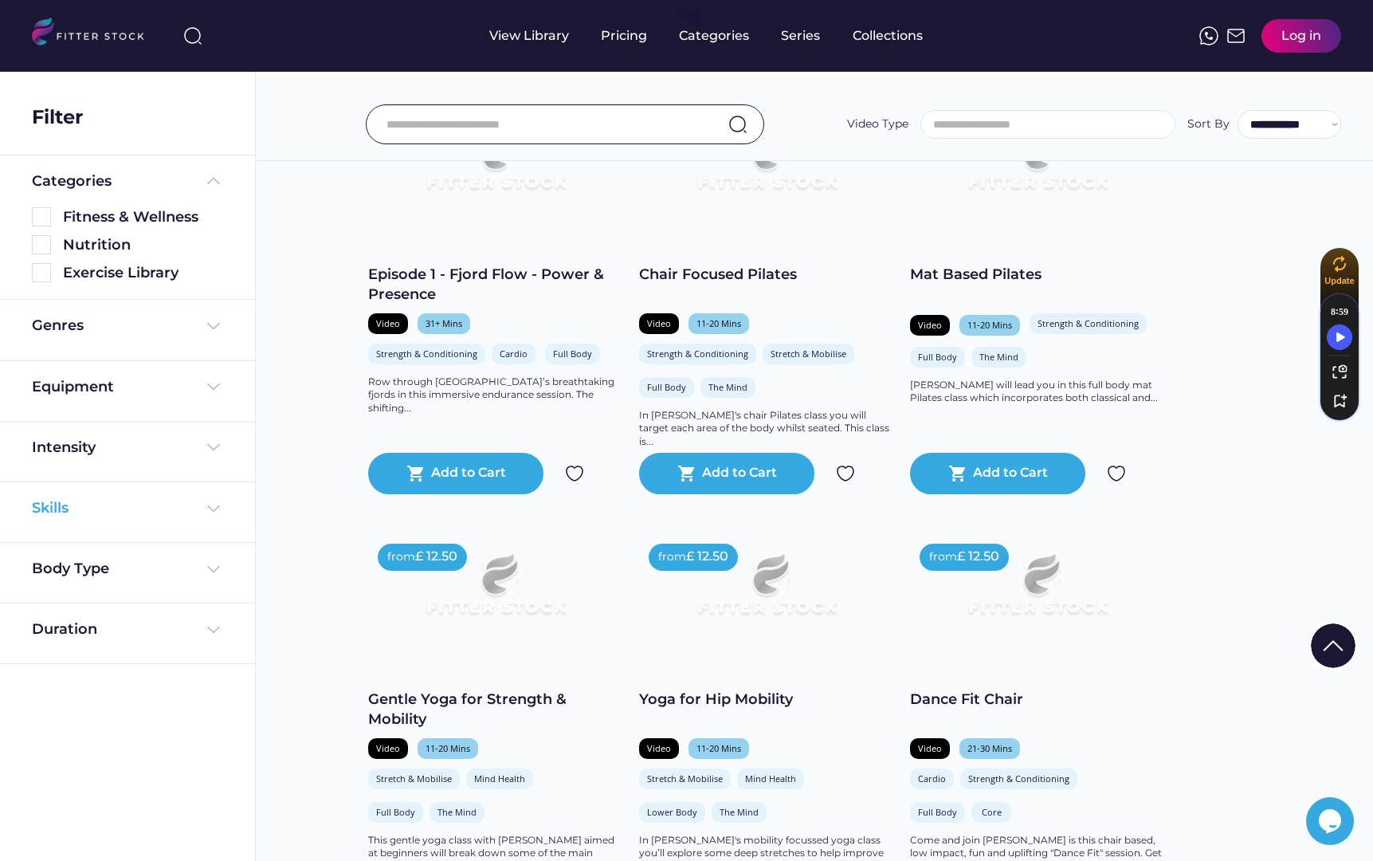
click at [175, 498] on div "Skills" at bounding box center [127, 508] width 191 height 20
click at [207, 503] on img at bounding box center [213, 508] width 19 height 19
click at [194, 449] on div "Intensity" at bounding box center [127, 447] width 191 height 20
click at [178, 450] on div "Intensity" at bounding box center [127, 447] width 191 height 20
click at [172, 344] on div "Genres" at bounding box center [127, 330] width 255 height 61
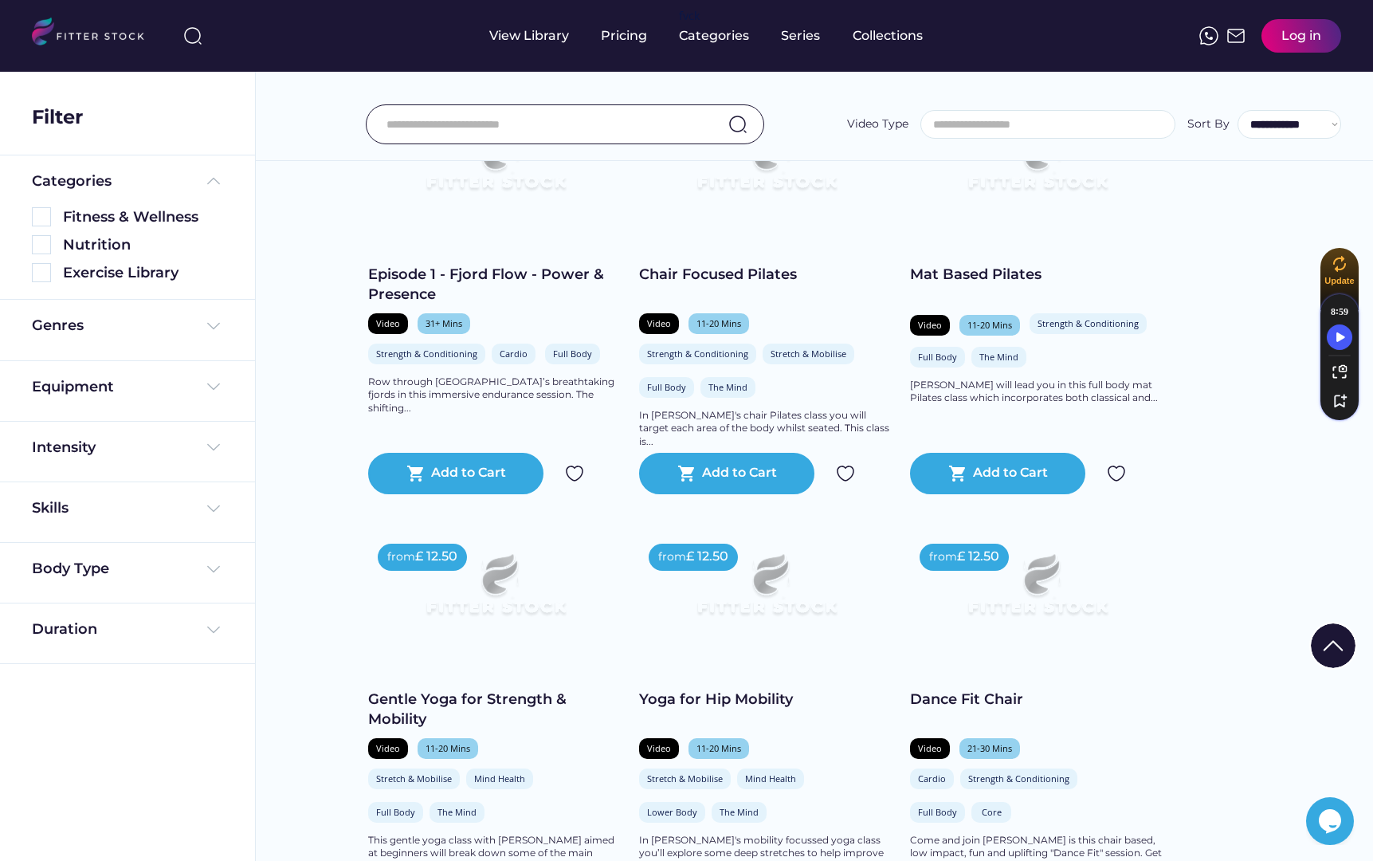
click at [167, 306] on div "Genres" at bounding box center [127, 330] width 255 height 61
click at [150, 336] on div "Genres" at bounding box center [127, 330] width 191 height 28
click at [147, 324] on div "Genres" at bounding box center [127, 326] width 191 height 20
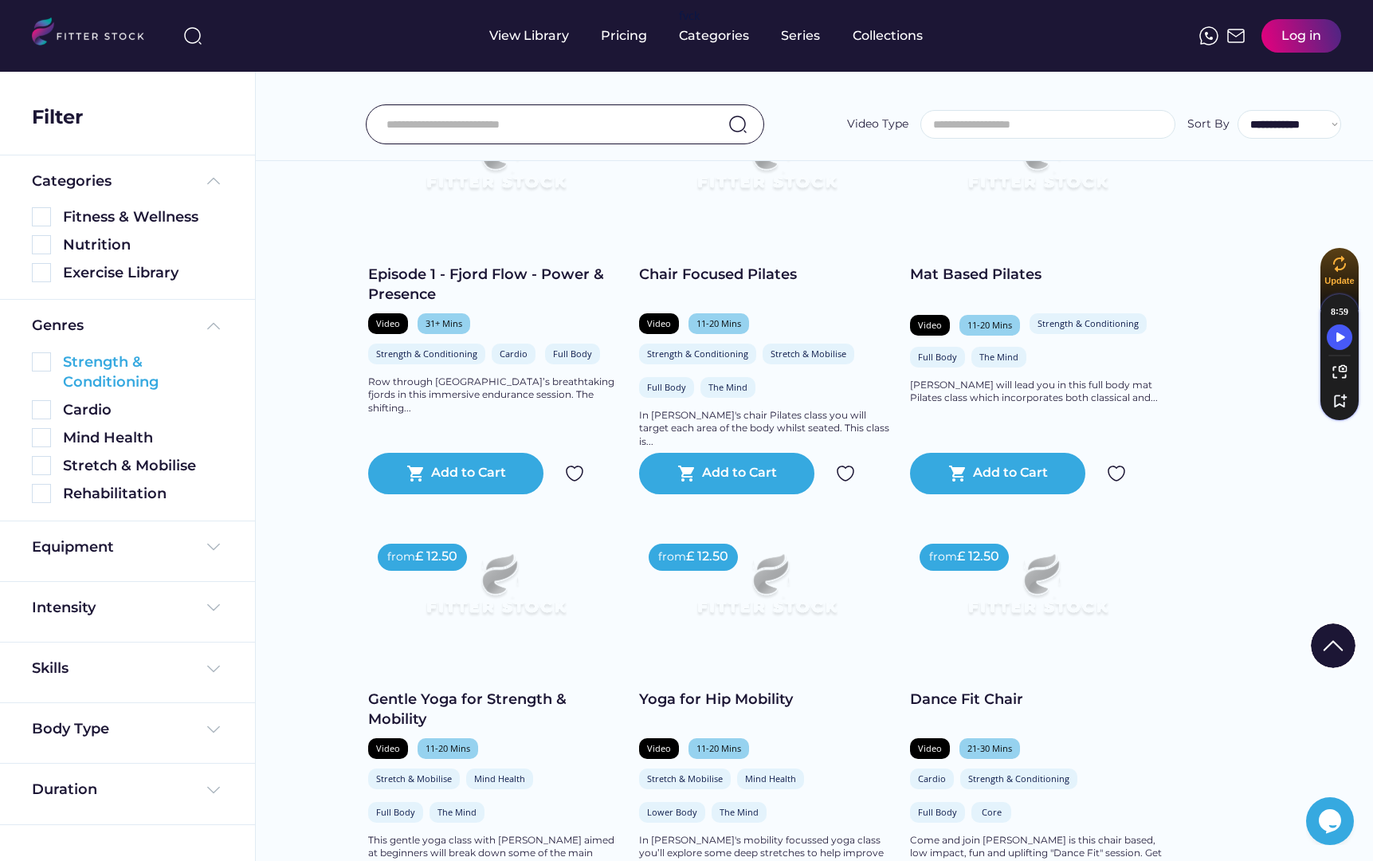
click at [40, 359] on img at bounding box center [41, 361] width 19 height 19
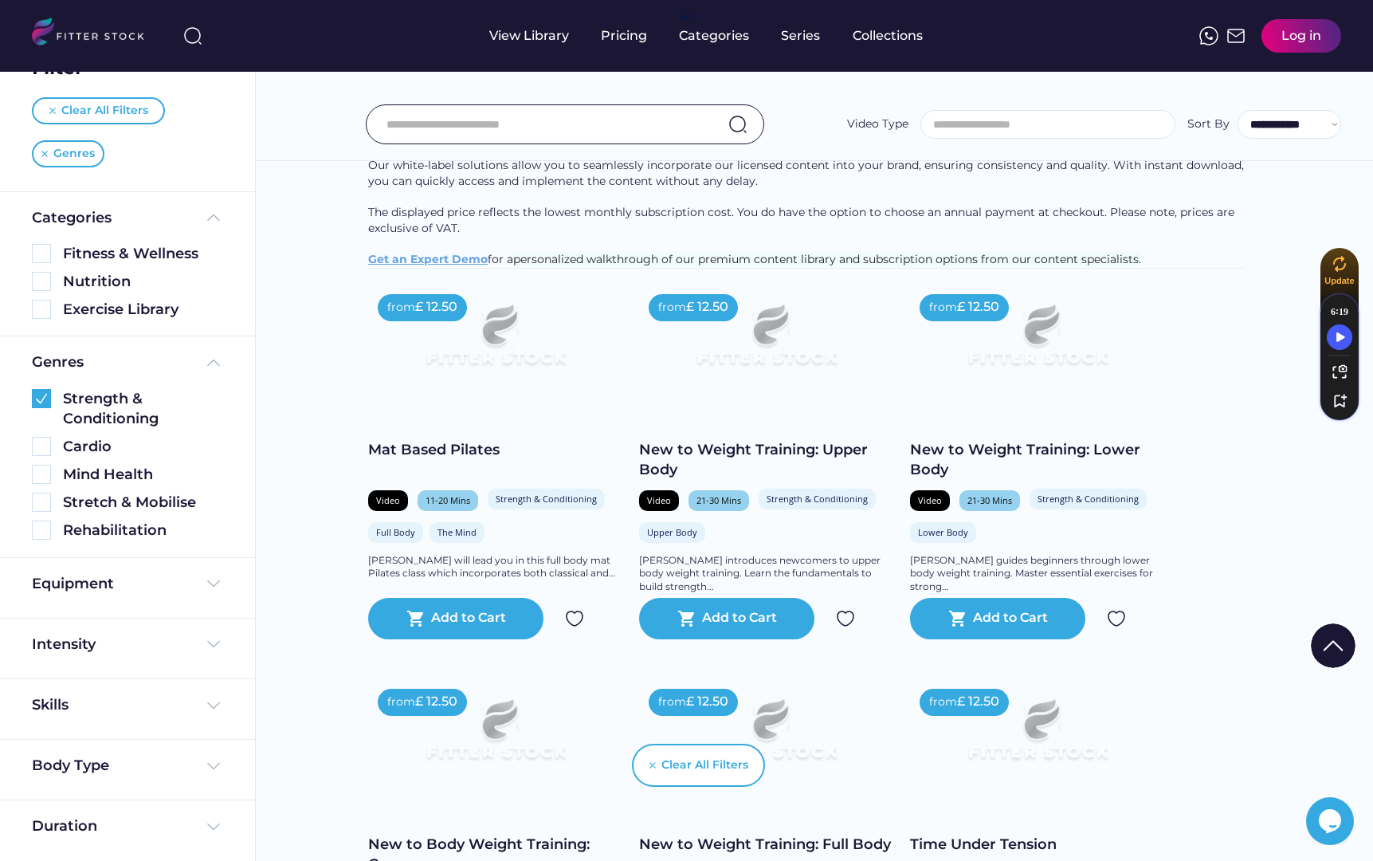
scroll to position [226, 0]
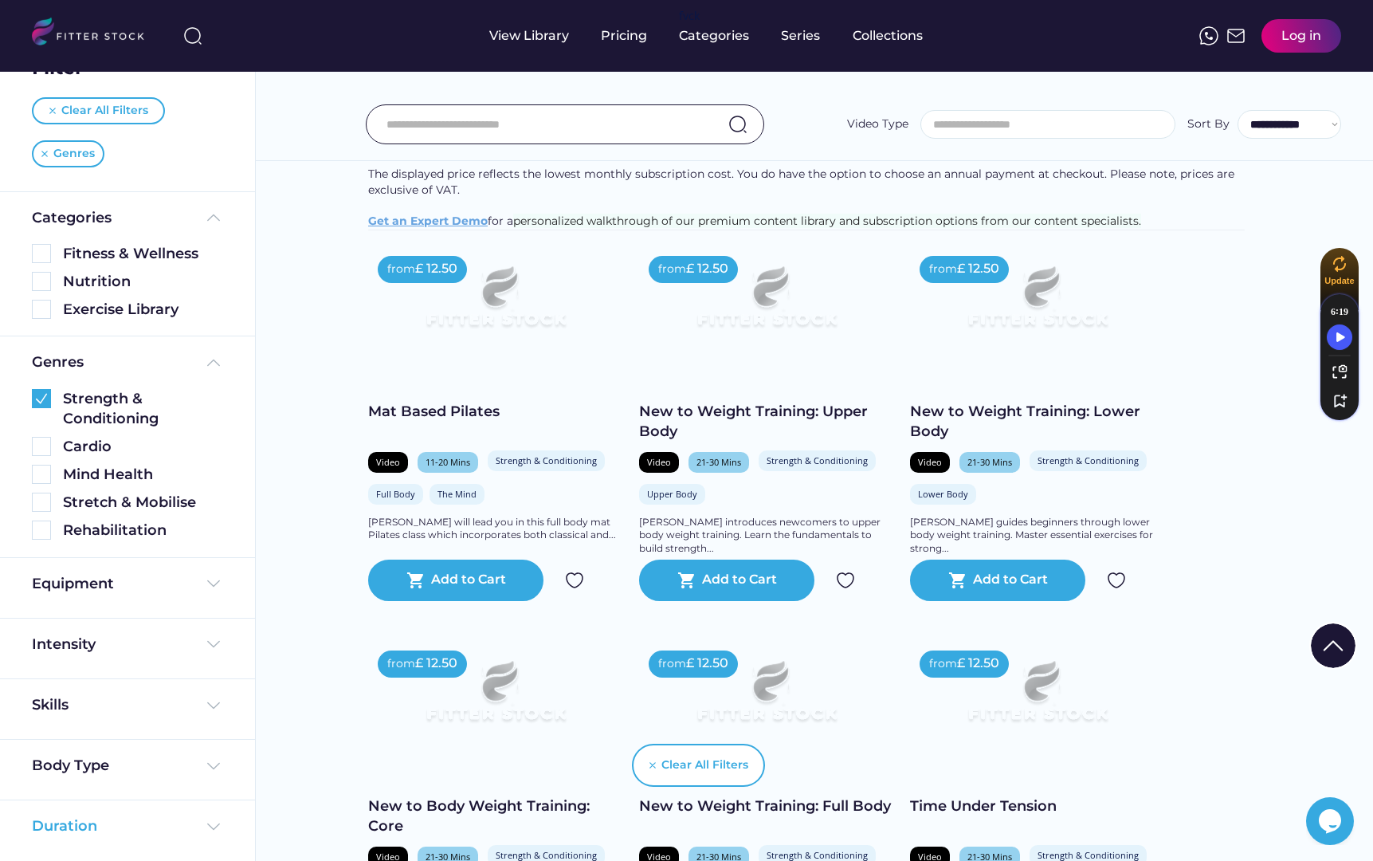
click at [122, 830] on div "Duration" at bounding box center [127, 826] width 191 height 20
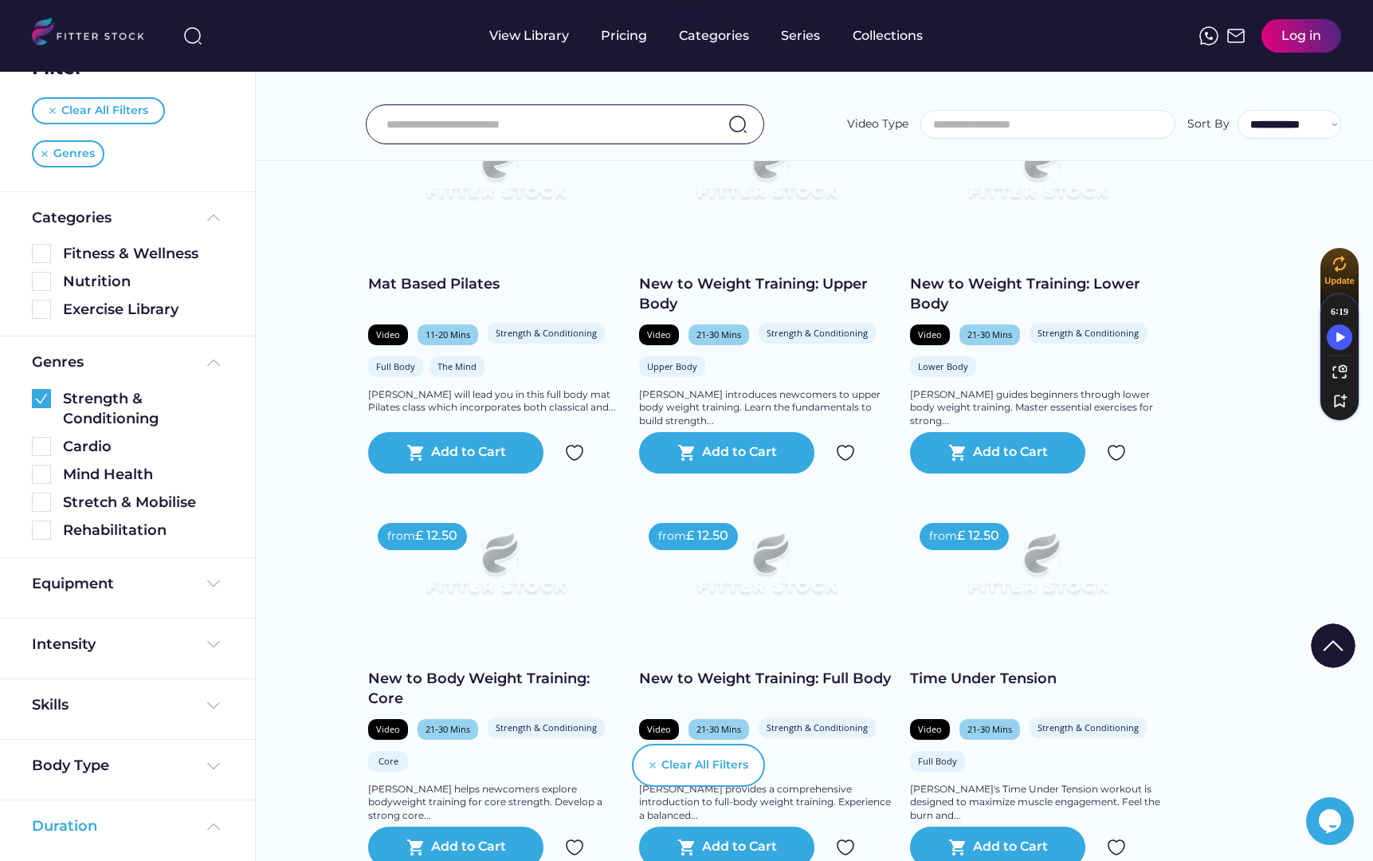
scroll to position [376, 0]
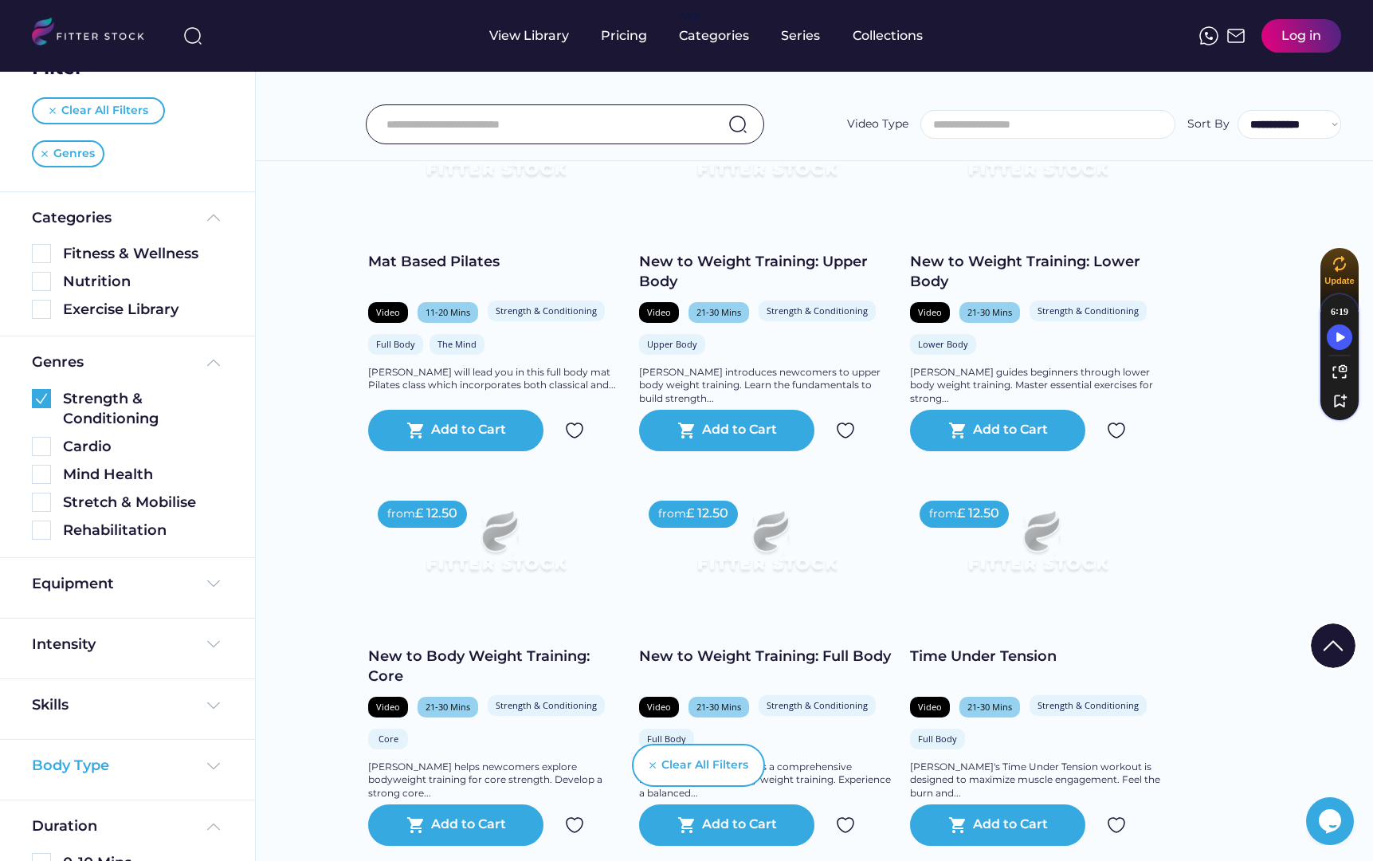
click at [117, 769] on div "Body Type" at bounding box center [127, 765] width 191 height 20
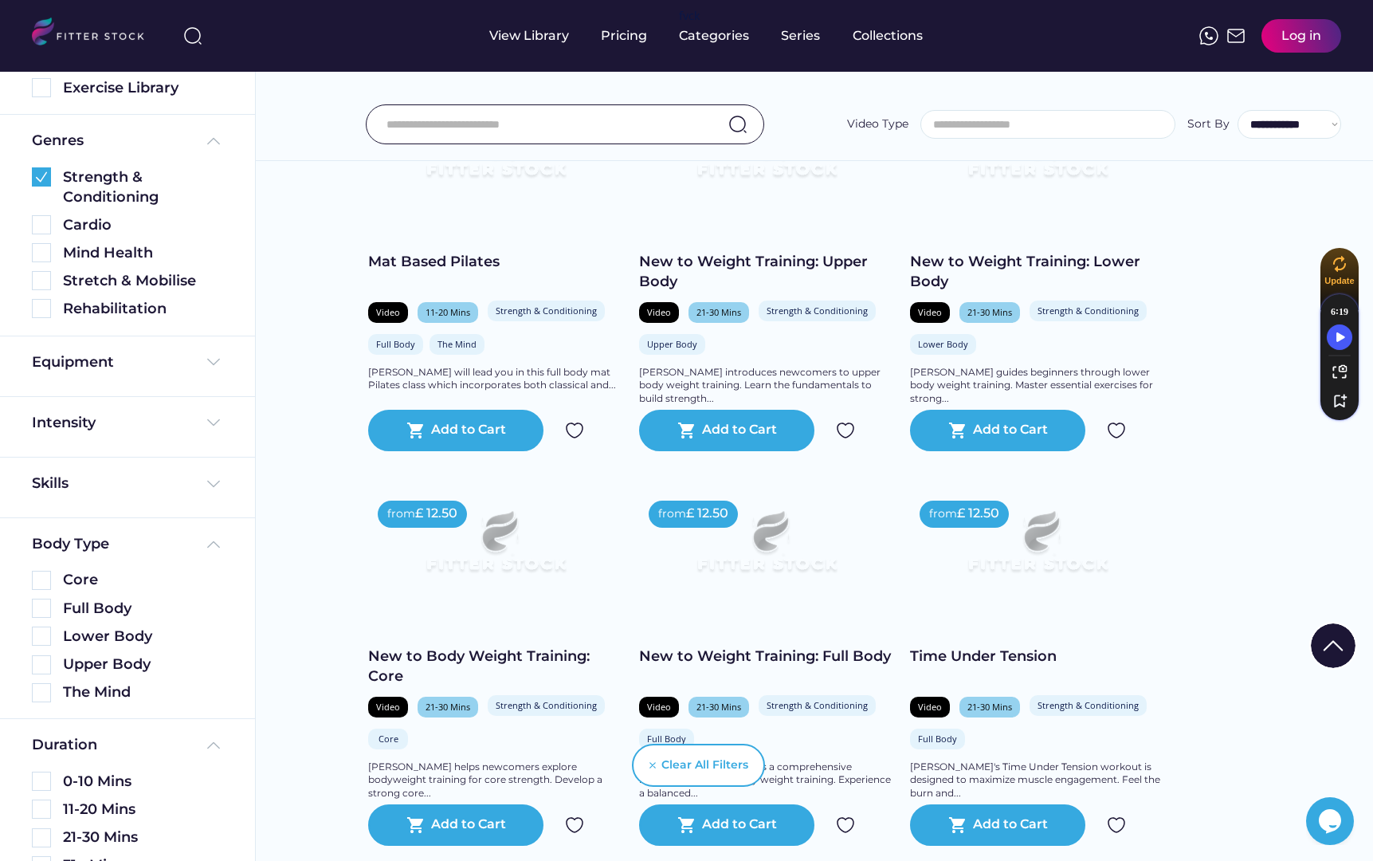
scroll to position [280, 0]
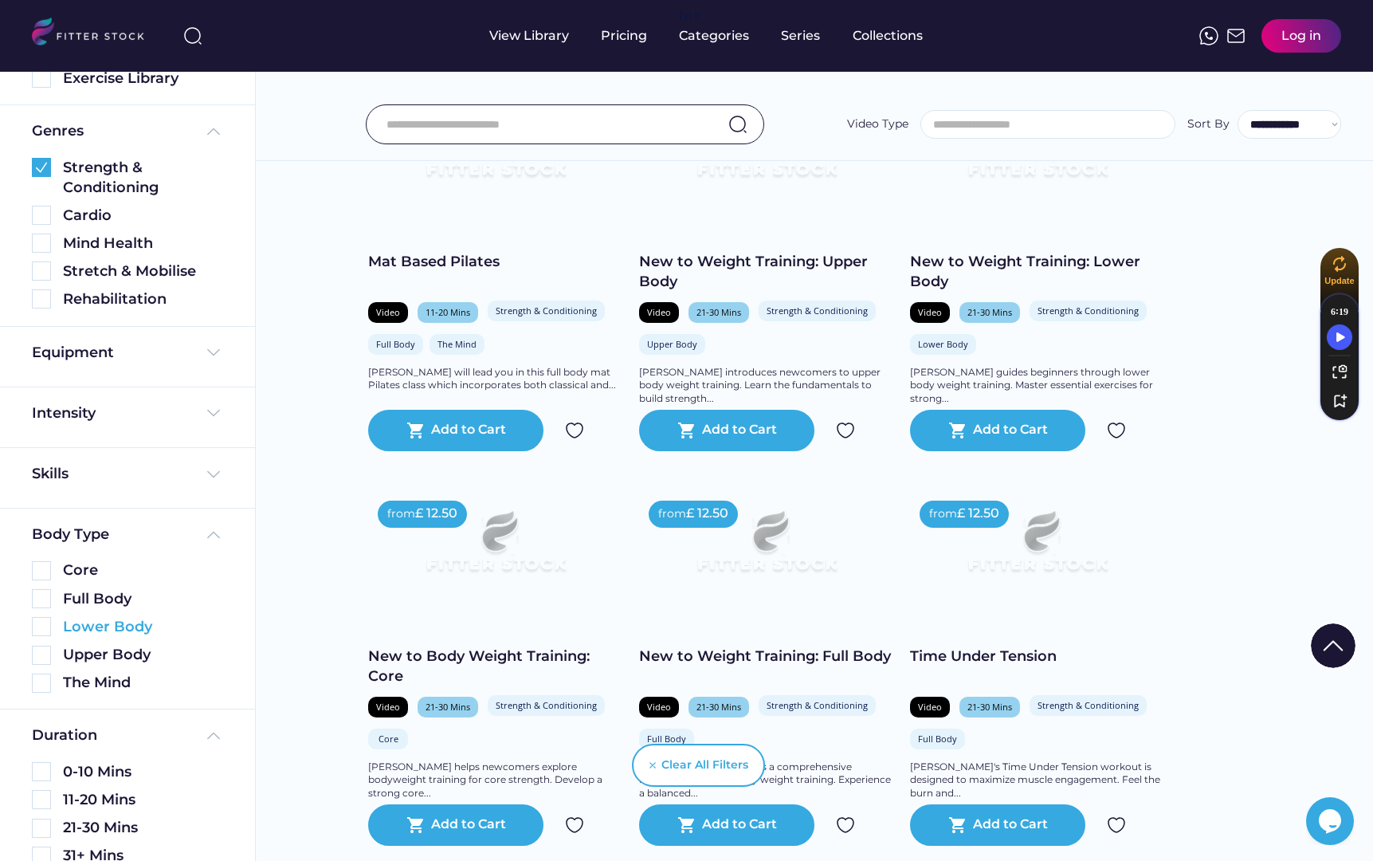
click at [41, 622] on img at bounding box center [41, 626] width 19 height 19
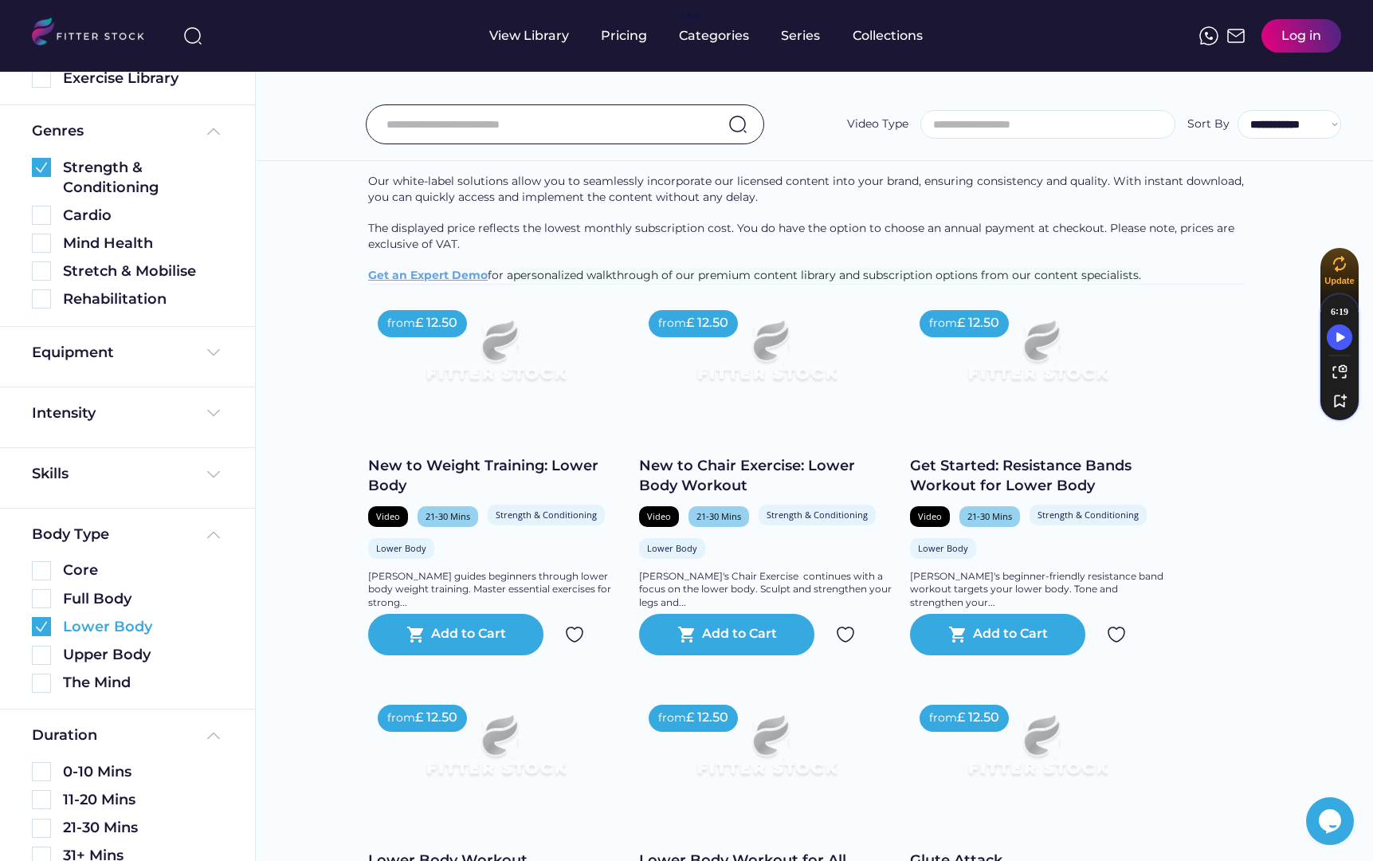
scroll to position [0, 0]
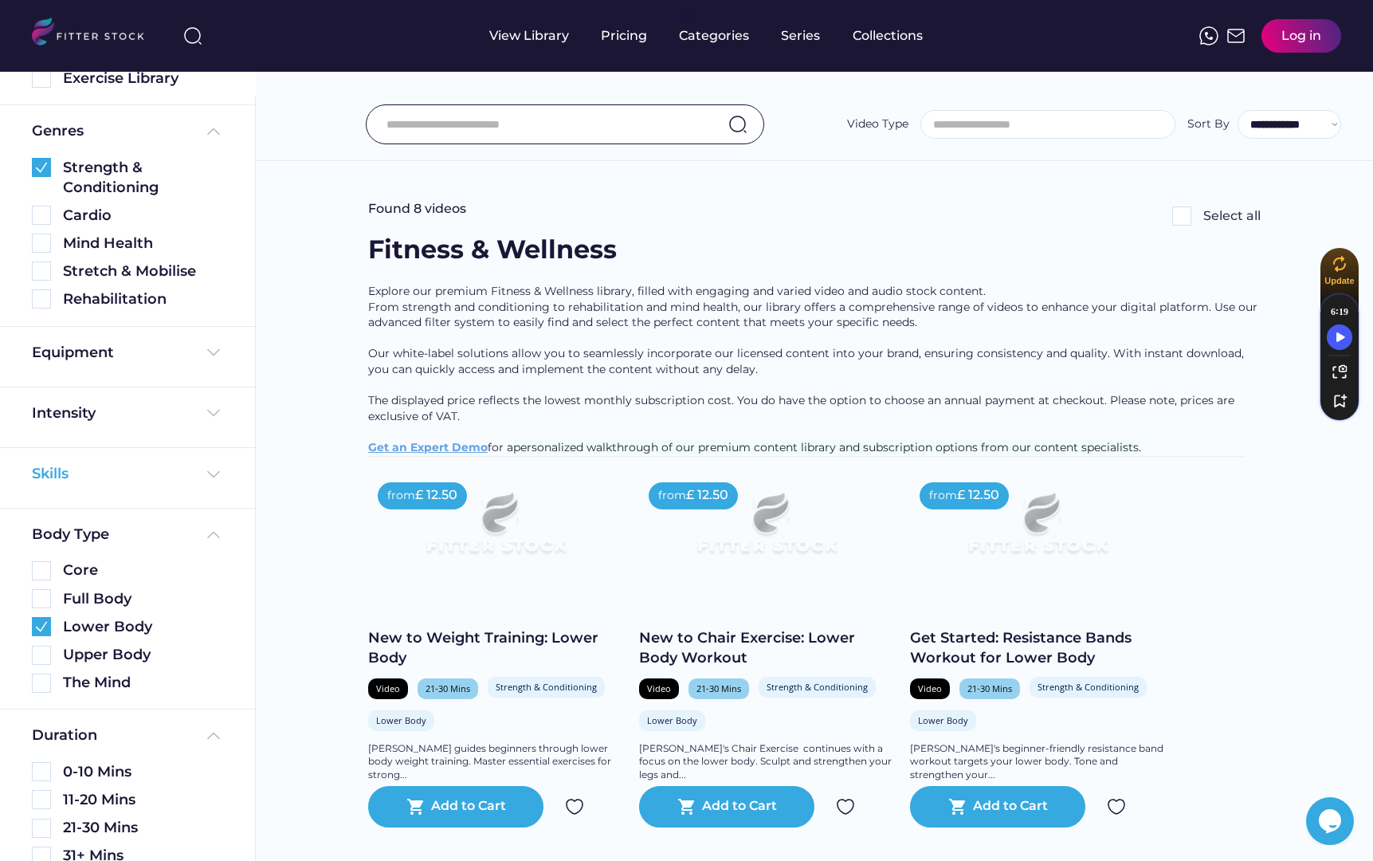
click at [85, 470] on div "Skills" at bounding box center [127, 474] width 191 height 20
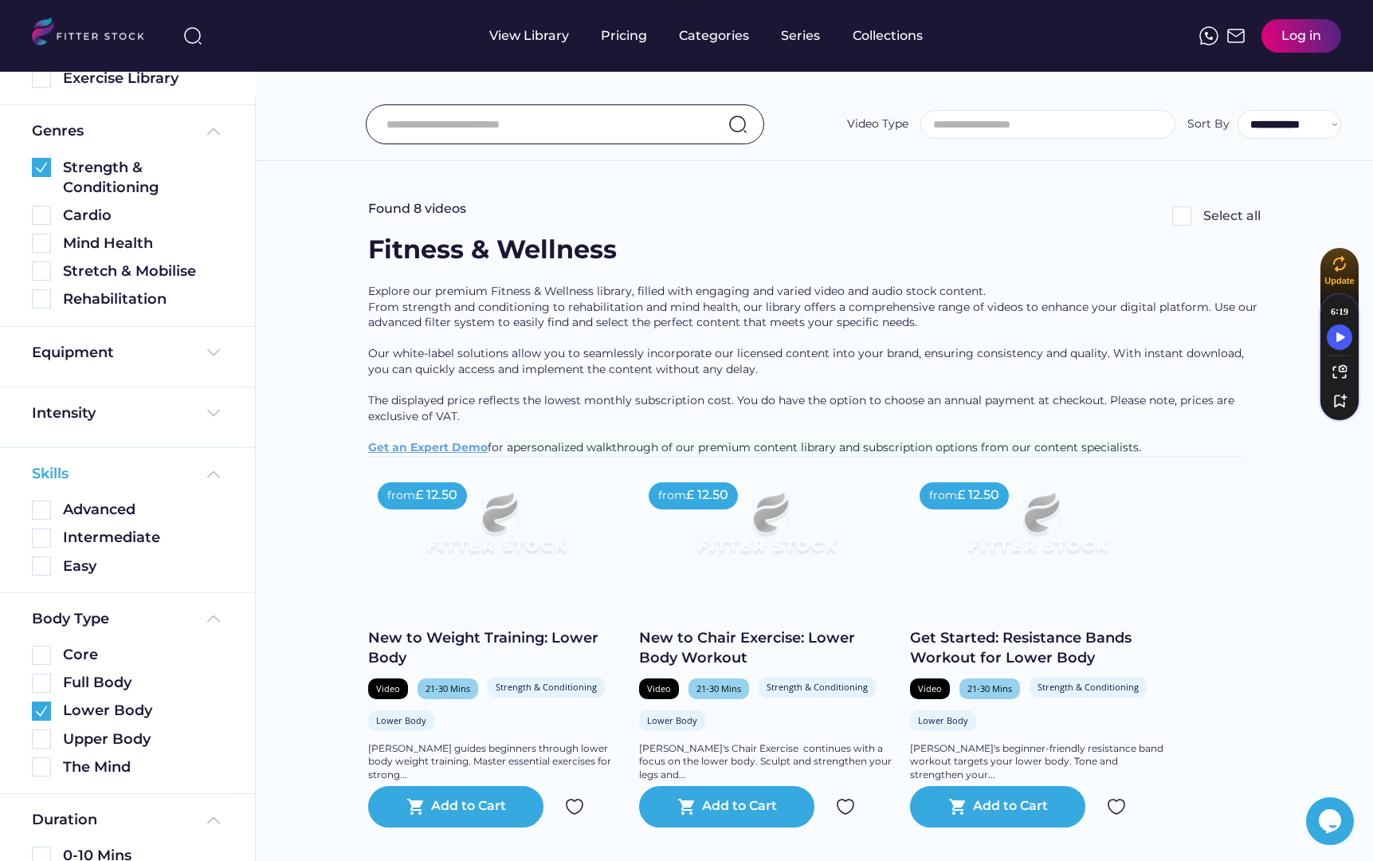
click at [95, 469] on div "Skills" at bounding box center [127, 474] width 191 height 20
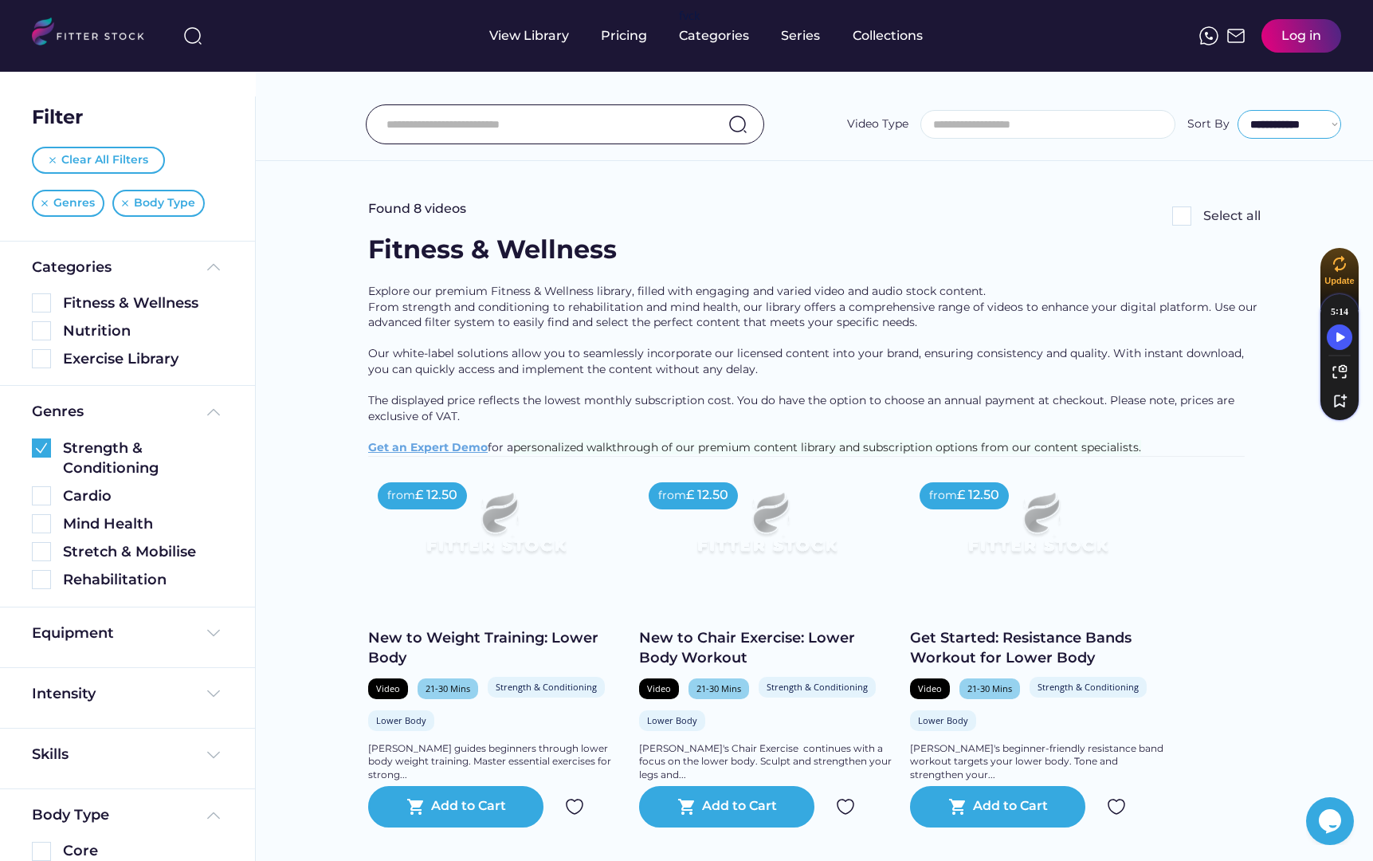
click at [1277, 113] on select "**********" at bounding box center [1289, 124] width 104 height 29
click at [1281, 126] on select "**********" at bounding box center [1289, 124] width 104 height 29
select select "**********"
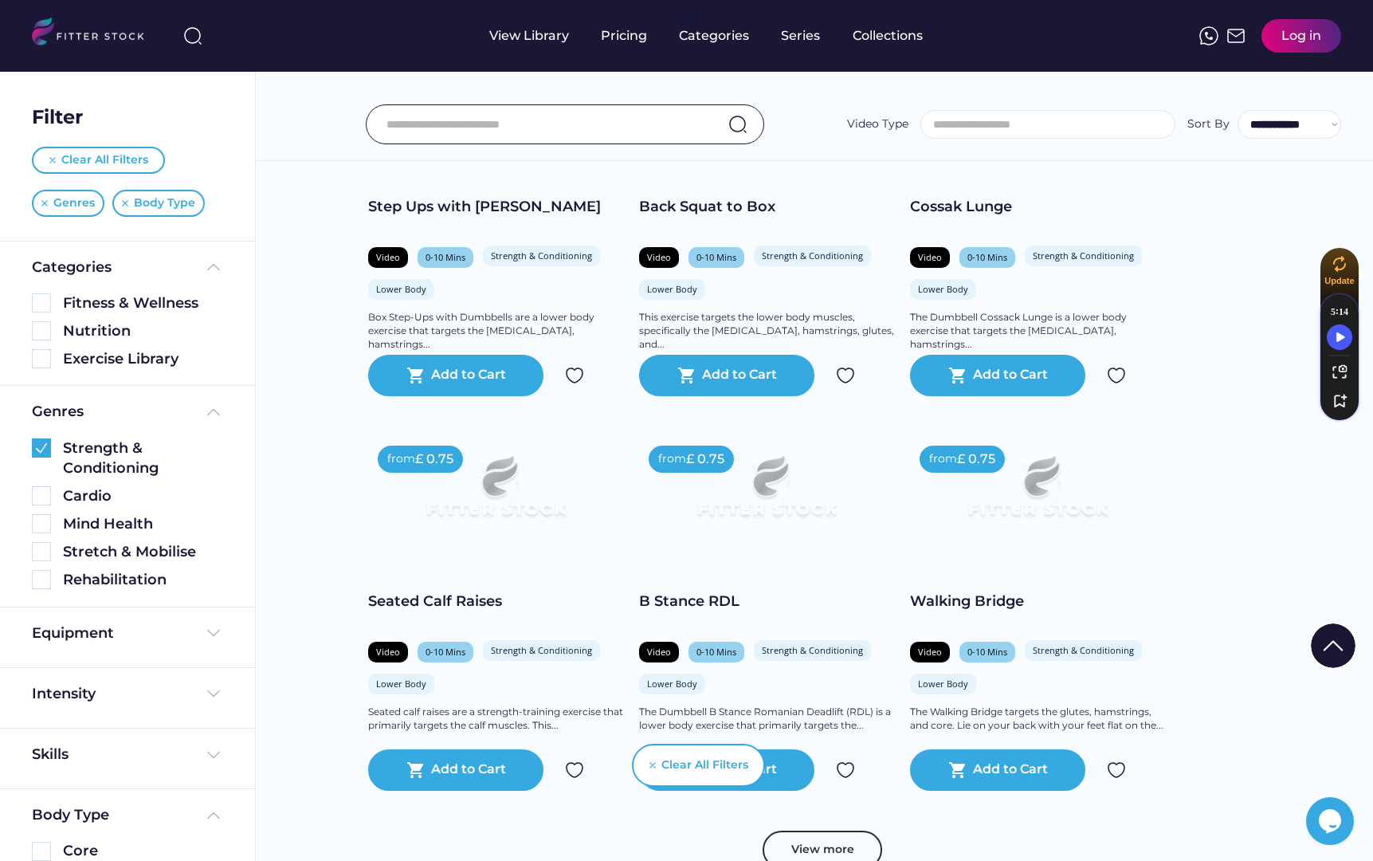
scroll to position [3967, 0]
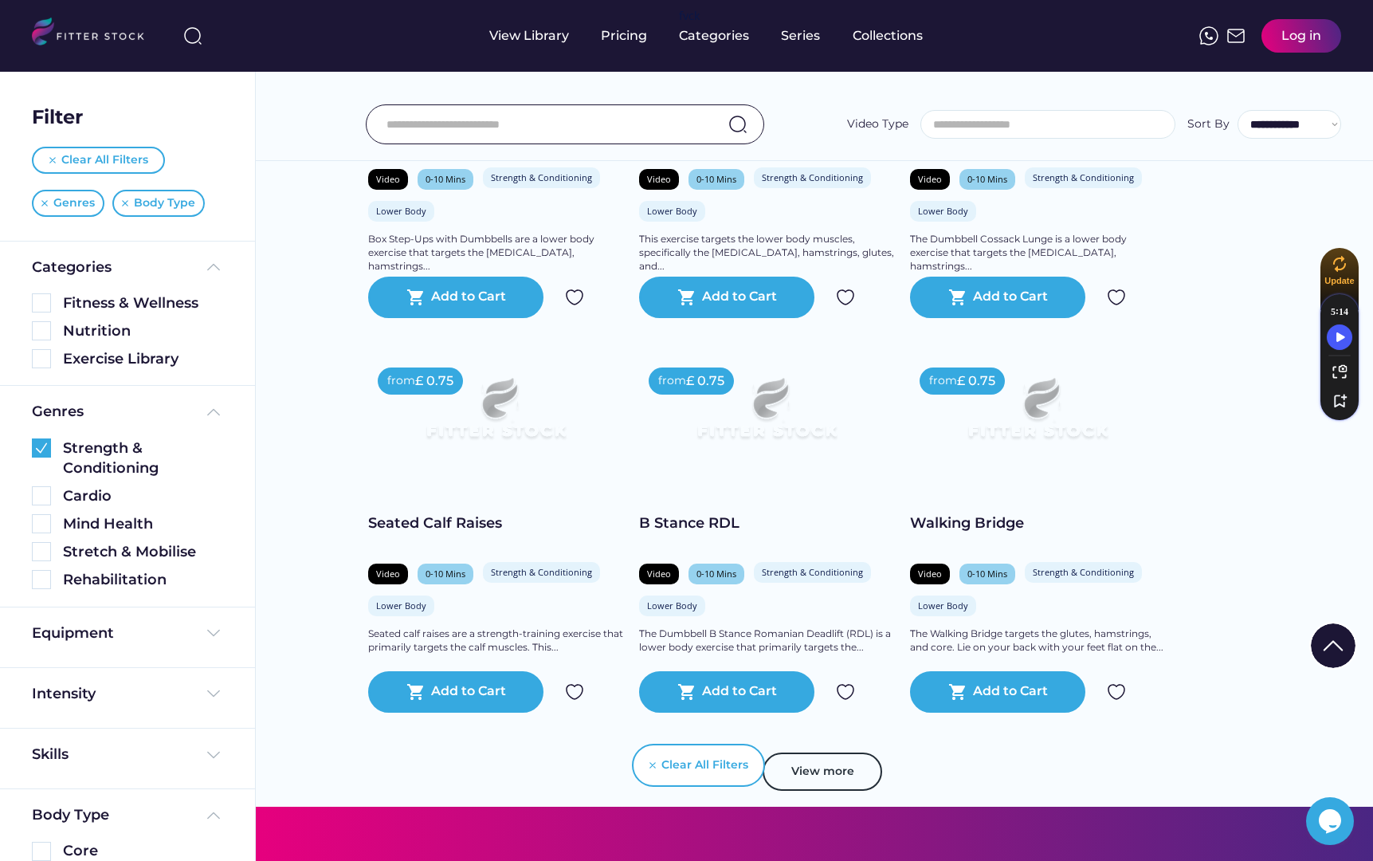
click at [439, 531] on div "Seated Calf Raises" at bounding box center [495, 523] width 255 height 20
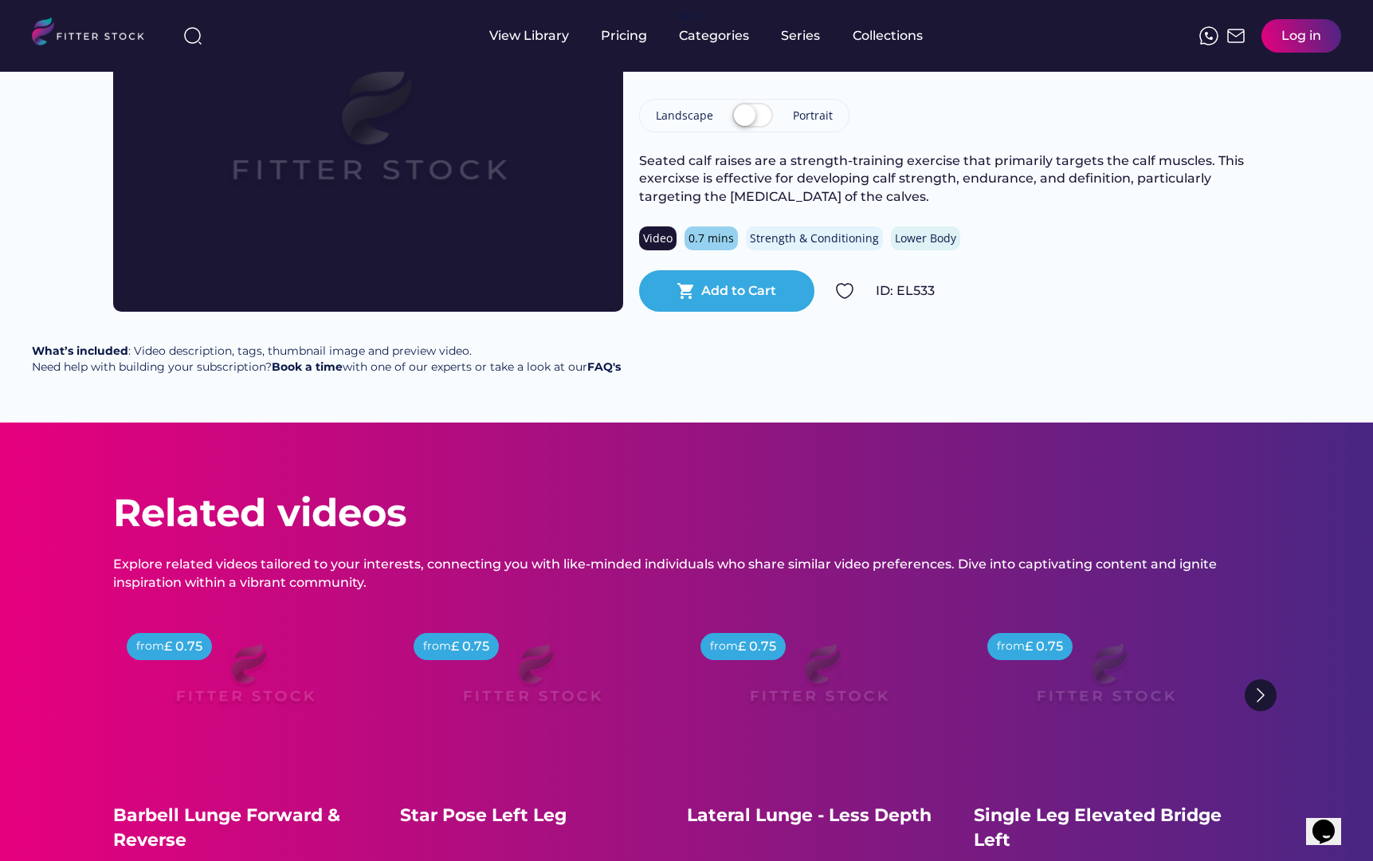
scroll to position [177, 0]
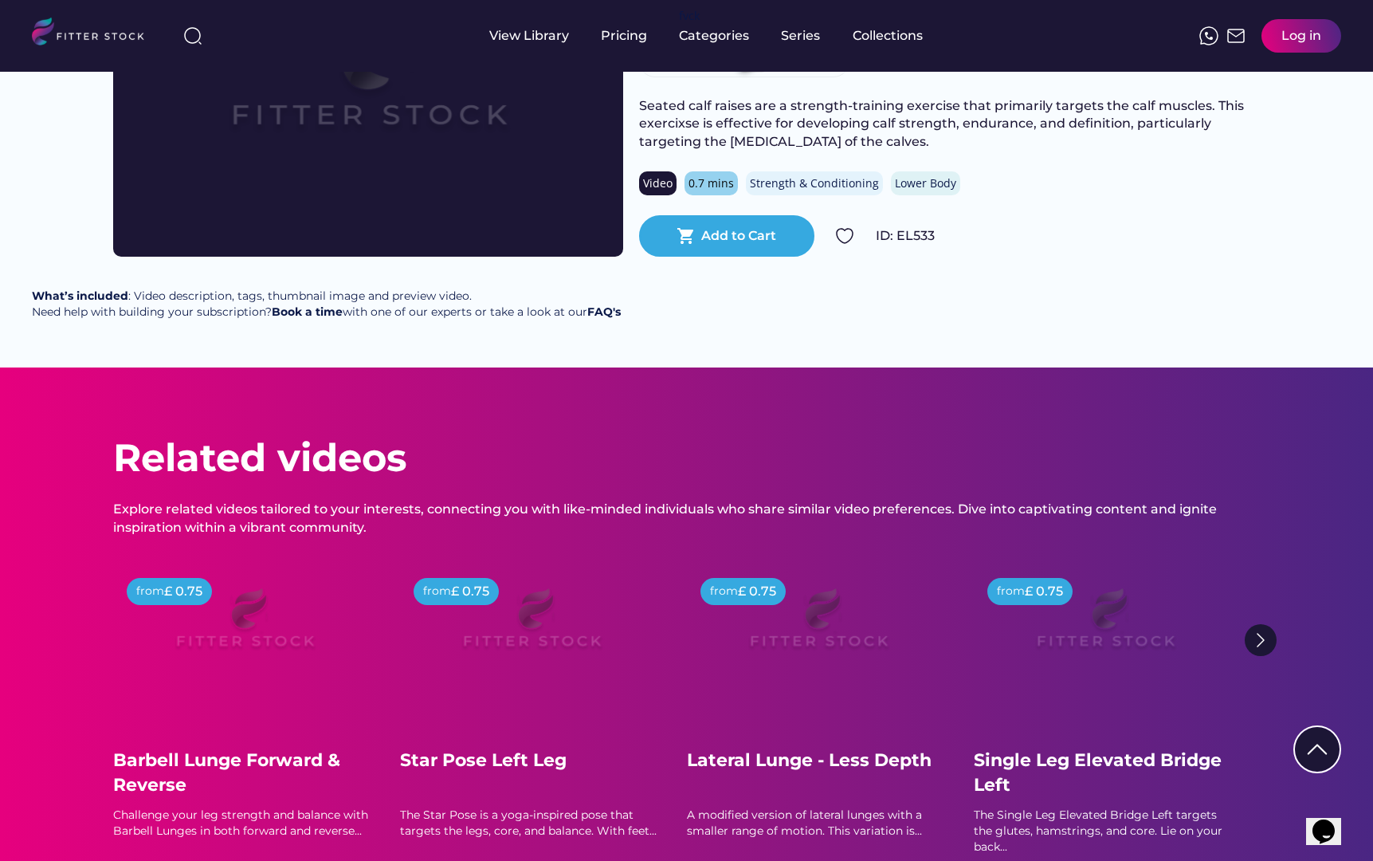
click at [457, 773] on div "Star Pose Left Leg" at bounding box center [531, 760] width 263 height 25
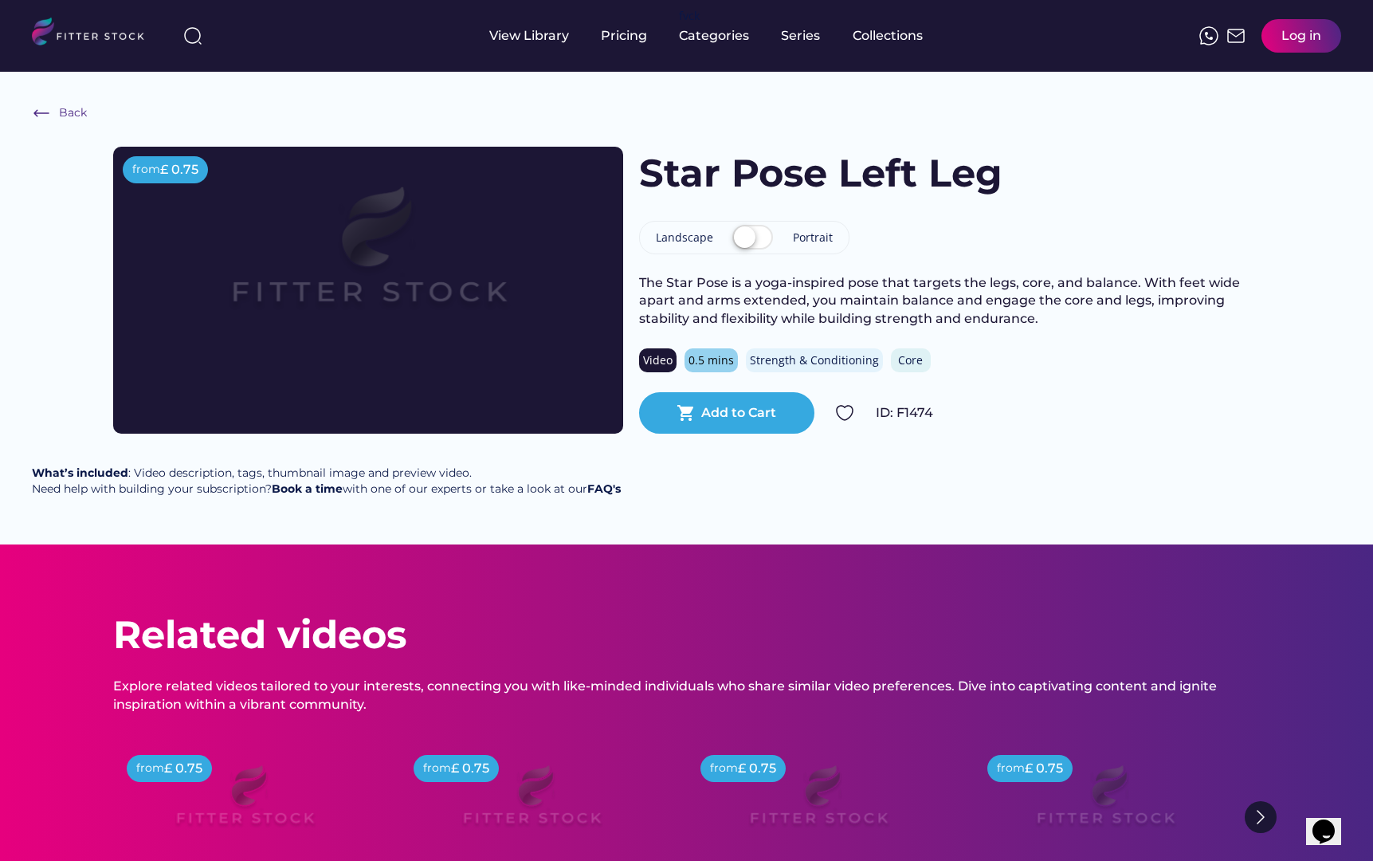
click at [369, 249] on img at bounding box center [368, 261] width 408 height 229
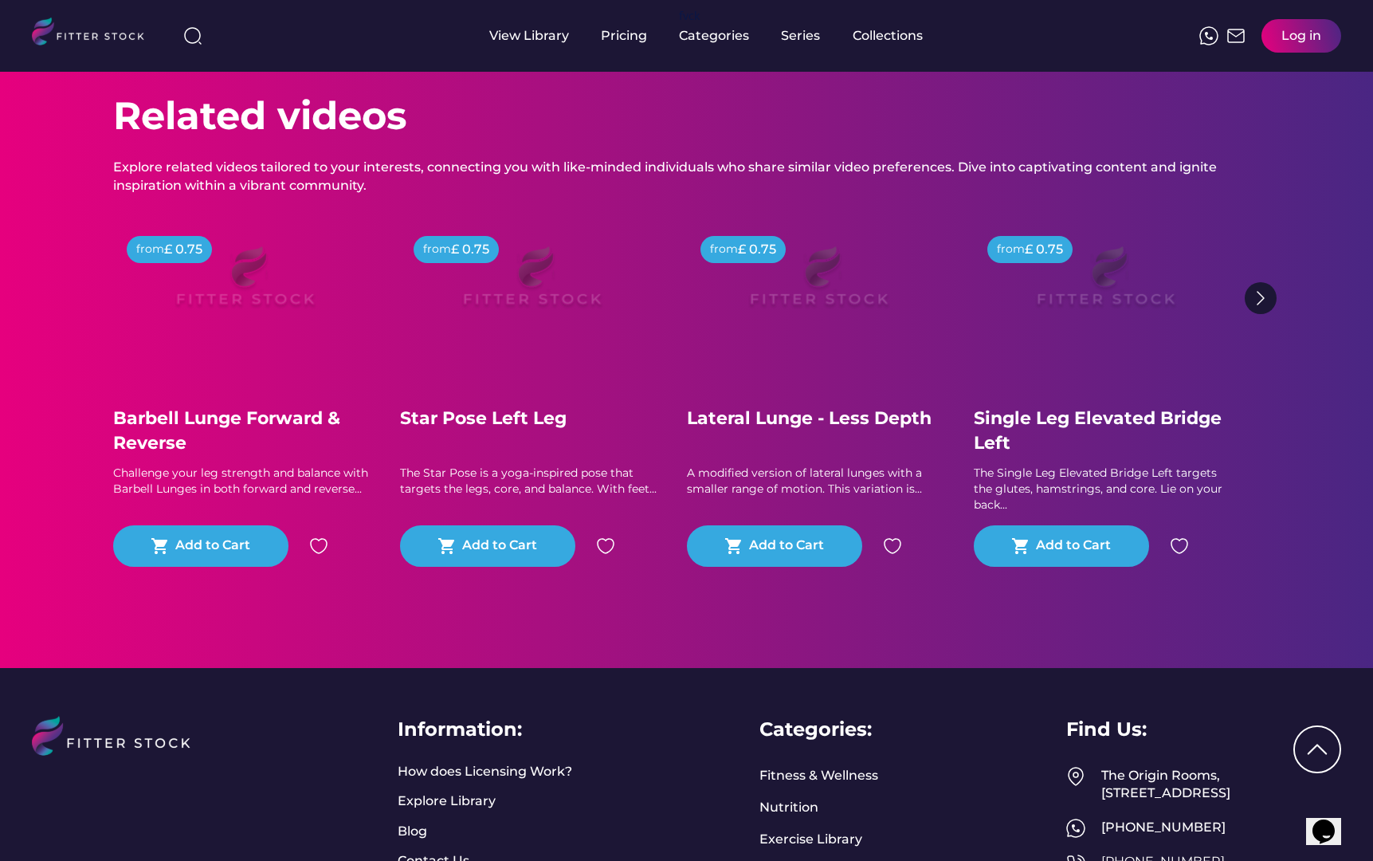
scroll to position [525, 0]
